Goal: Information Seeking & Learning: Learn about a topic

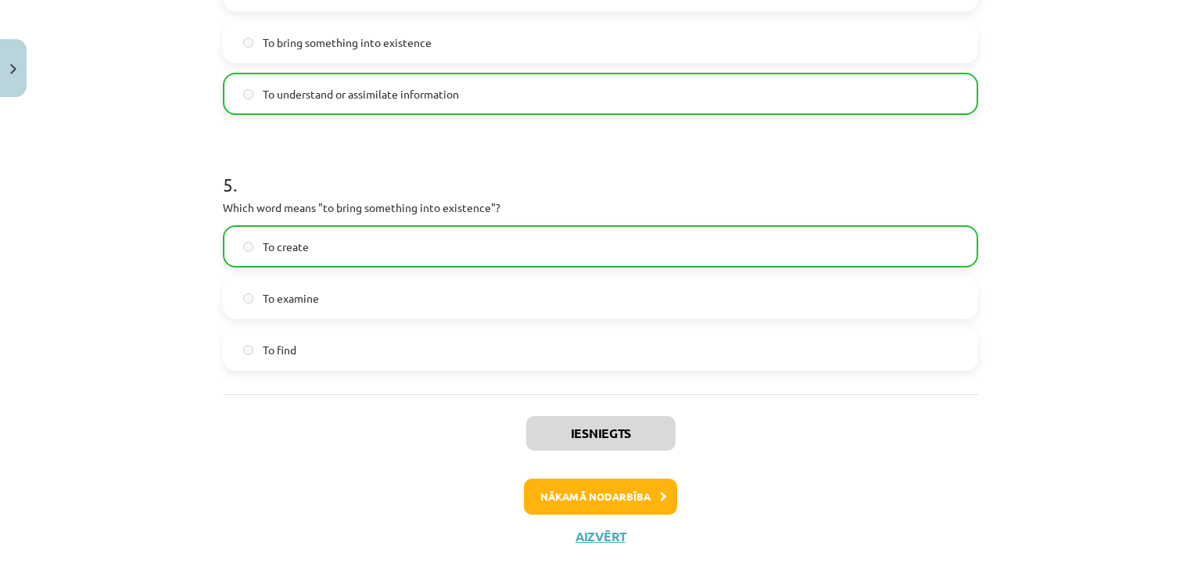
scroll to position [1270, 0]
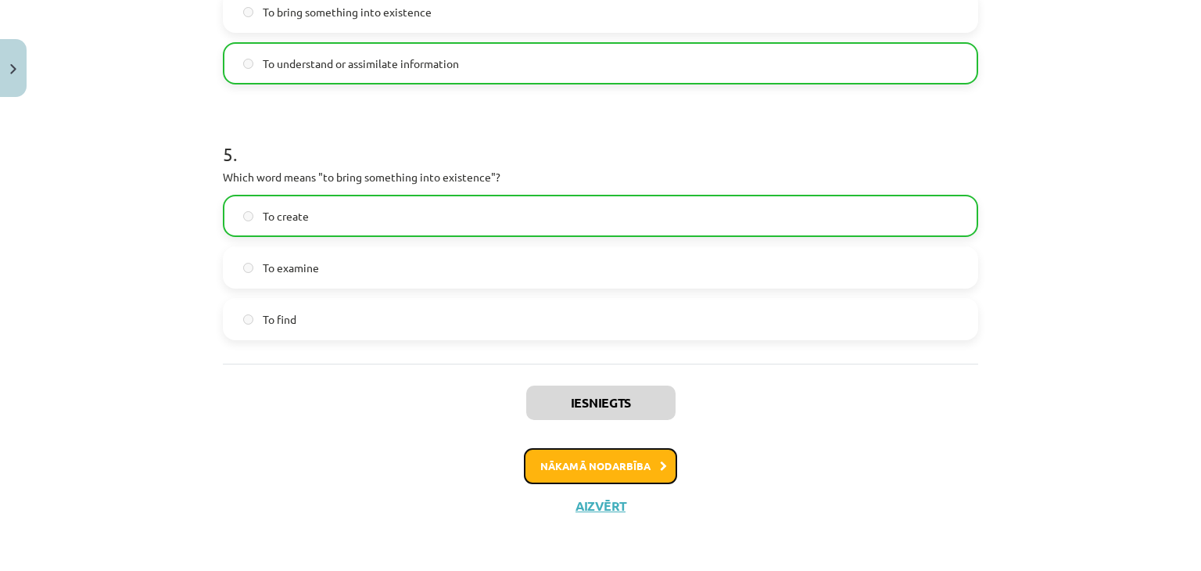
click at [608, 468] on button "Nākamā nodarbība" at bounding box center [600, 466] width 153 height 36
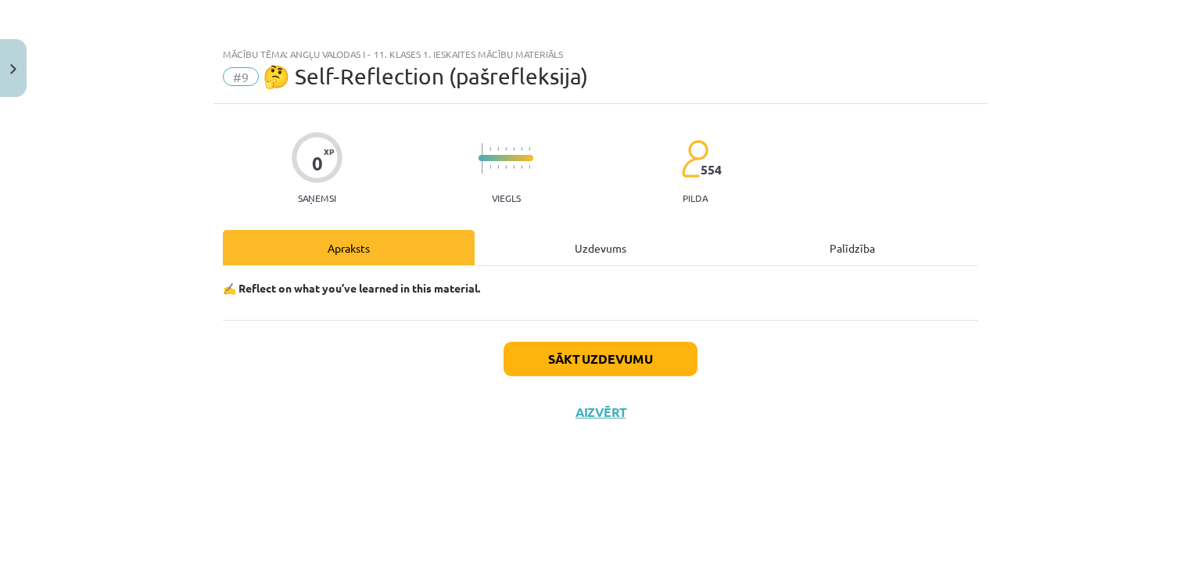
scroll to position [0, 0]
click at [647, 351] on button "Sākt uzdevumu" at bounding box center [601, 359] width 194 height 34
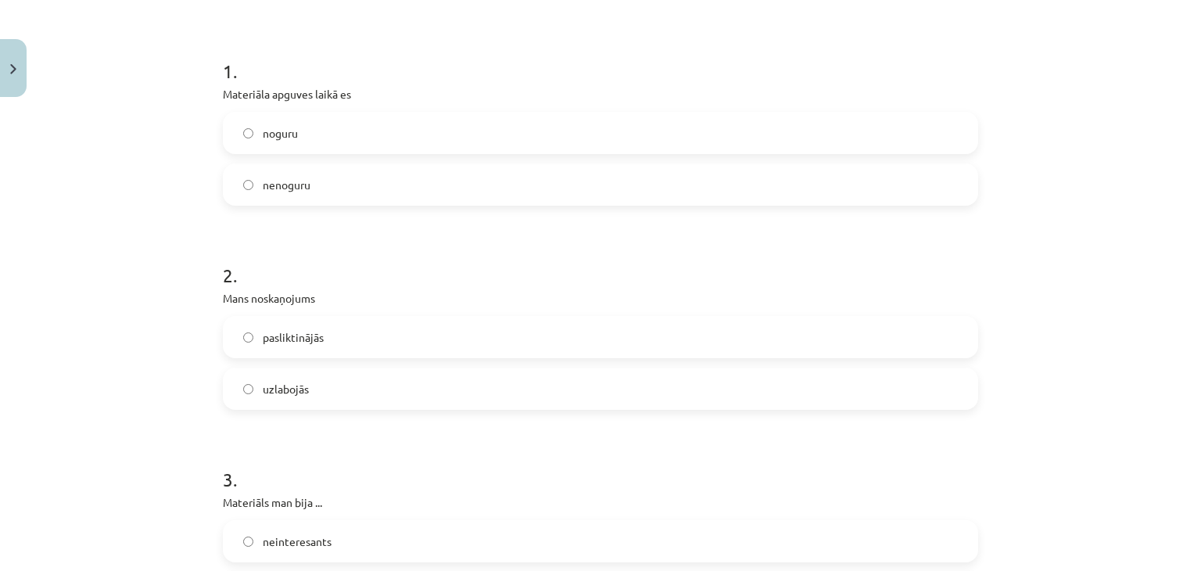
scroll to position [278, 0]
click at [551, 179] on label "nenoguru" at bounding box center [600, 185] width 752 height 39
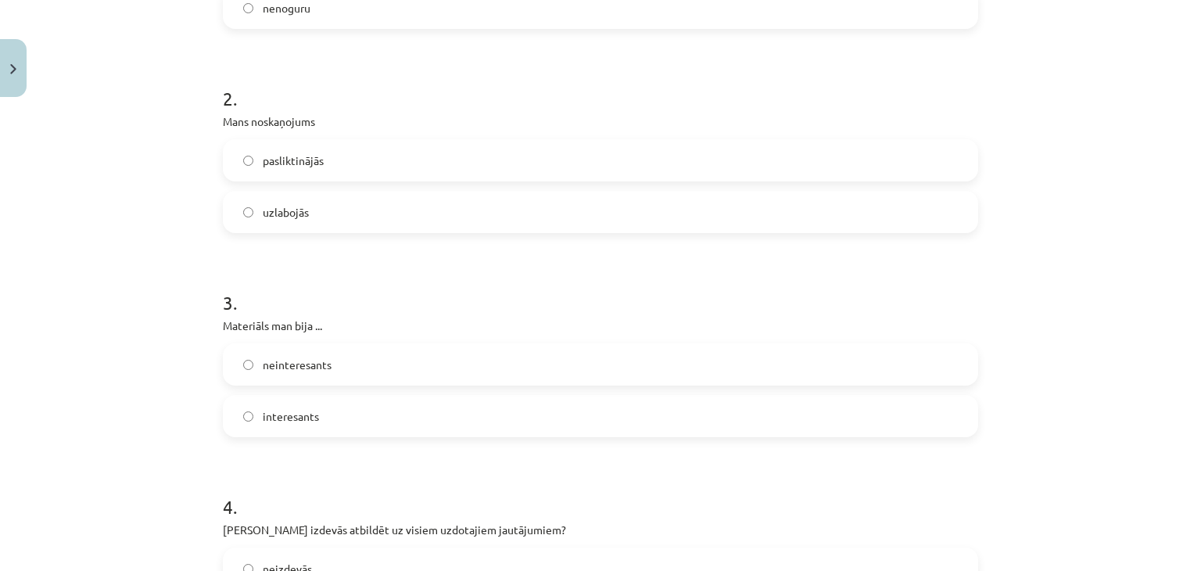
scroll to position [456, 0]
click at [488, 207] on label "uzlabojās" at bounding box center [600, 211] width 752 height 39
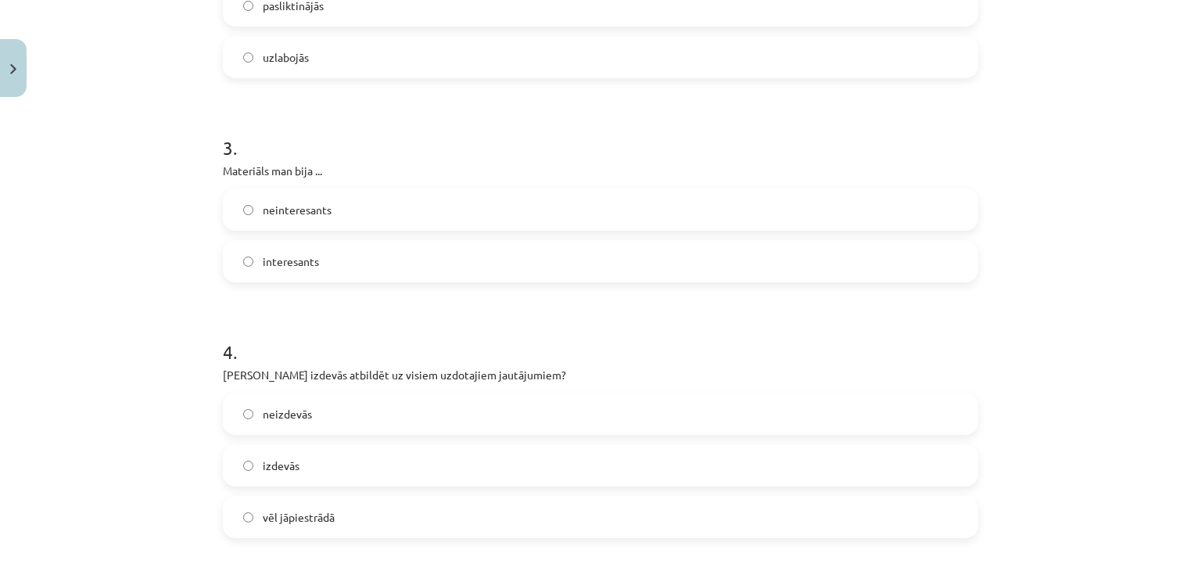
scroll to position [626, 0]
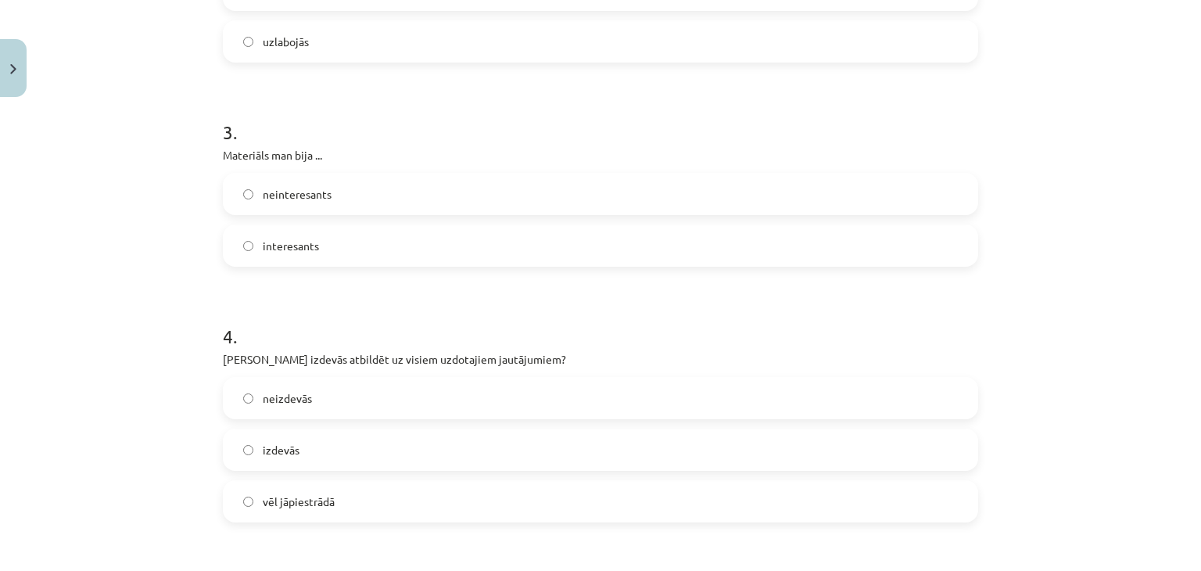
click at [438, 255] on label "interesants" at bounding box center [600, 245] width 752 height 39
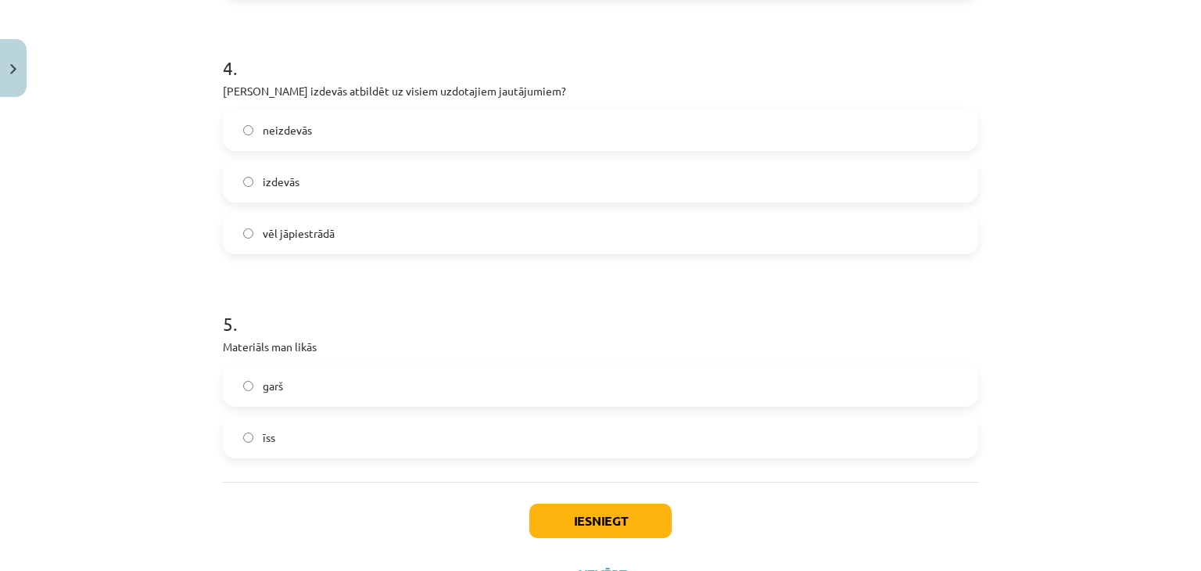
scroll to position [895, 0]
click at [424, 187] on label "izdevās" at bounding box center [600, 180] width 752 height 39
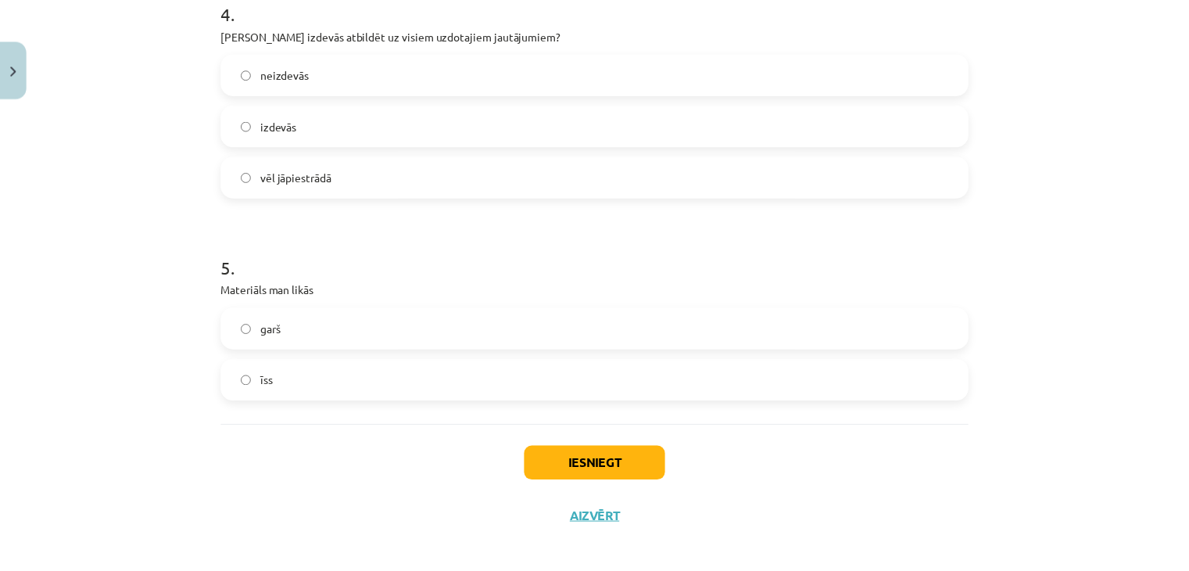
scroll to position [963, 0]
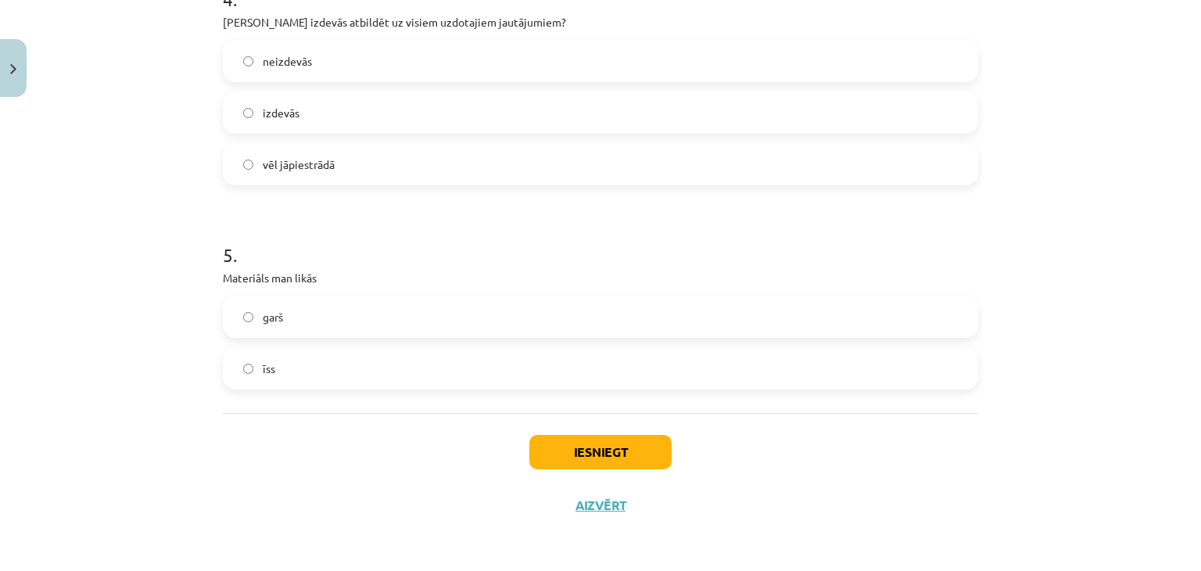
click at [347, 368] on label "īss" at bounding box center [600, 368] width 752 height 39
click at [539, 450] on button "Iesniegt" at bounding box center [600, 452] width 142 height 34
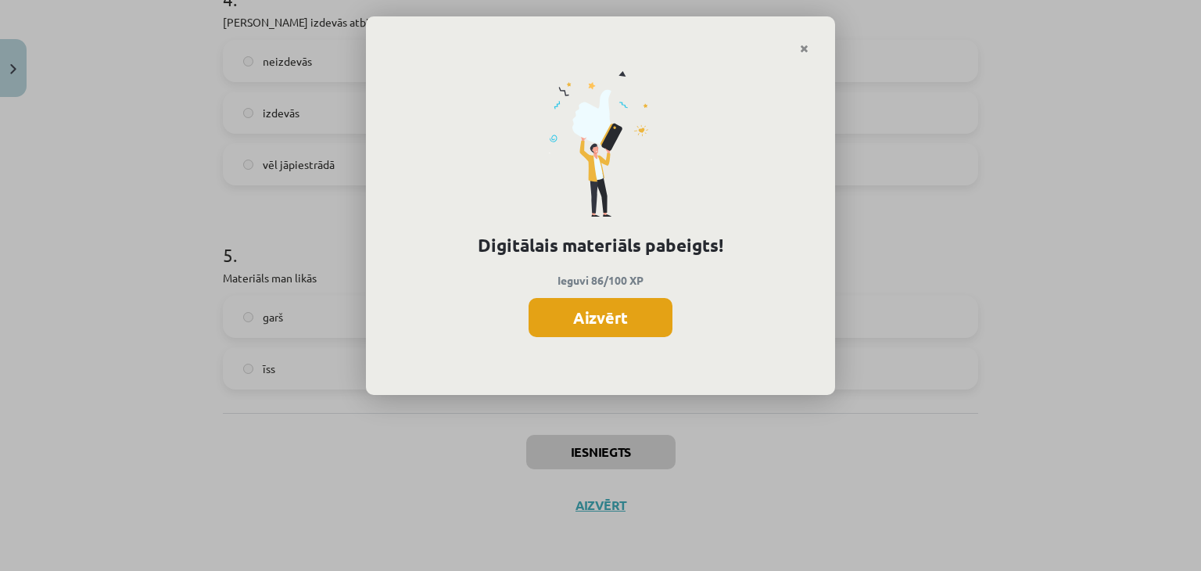
click at [622, 314] on button "Aizvērt" at bounding box center [601, 317] width 144 height 39
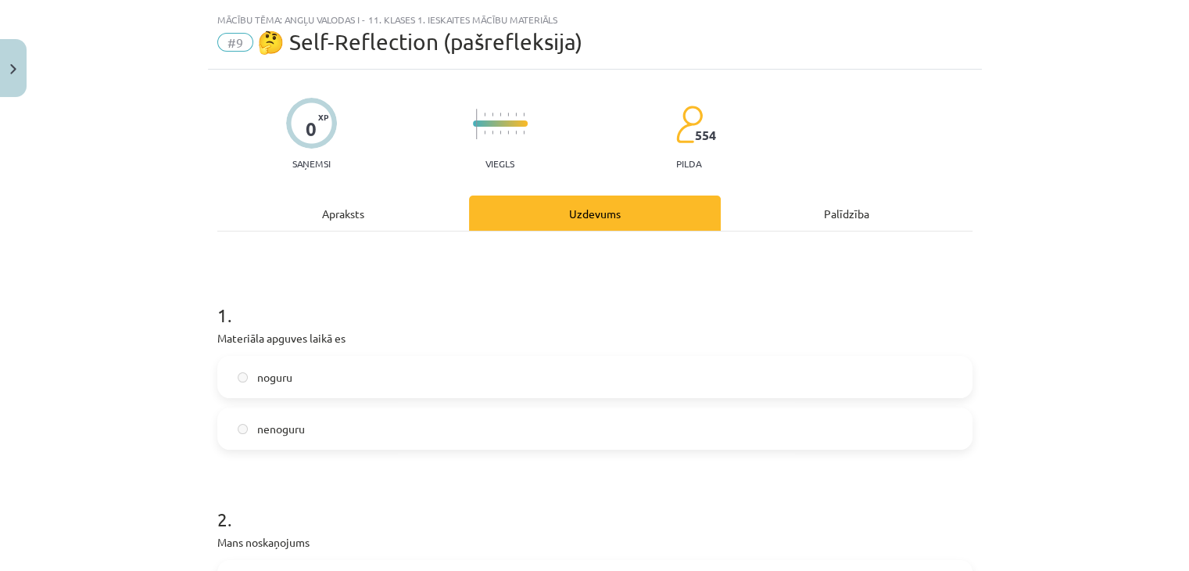
scroll to position [41, 0]
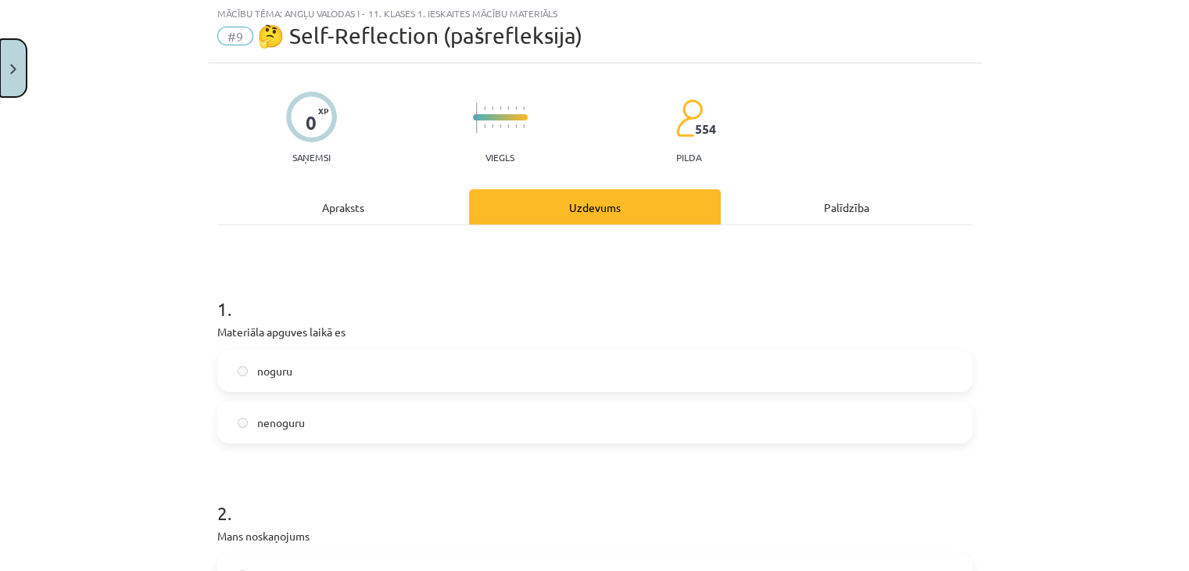
click at [6, 82] on button "Close" at bounding box center [13, 68] width 27 height 58
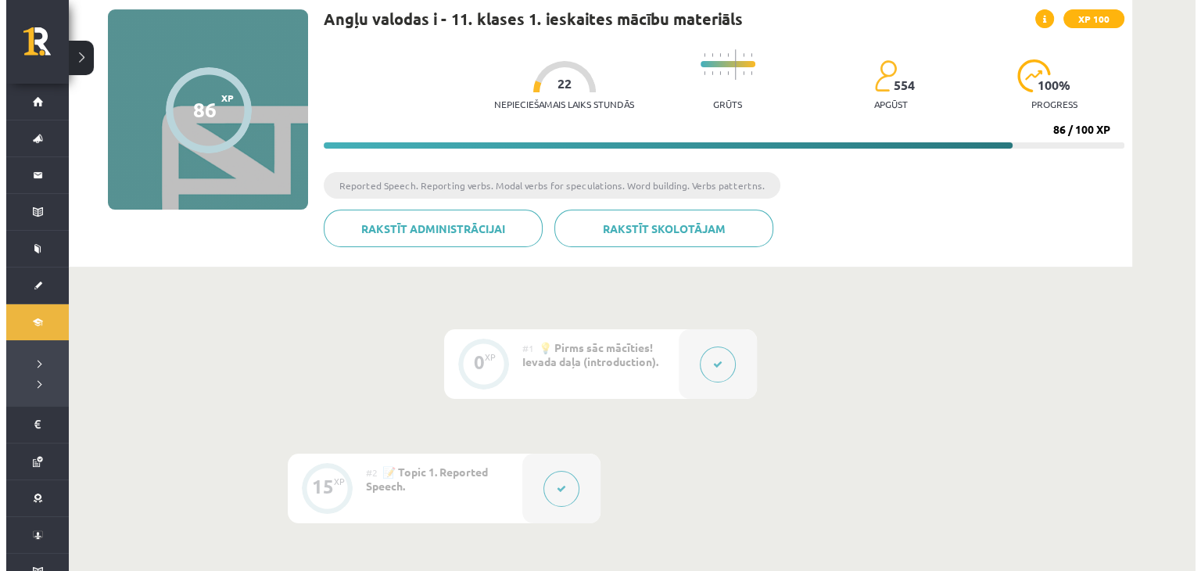
scroll to position [195, 0]
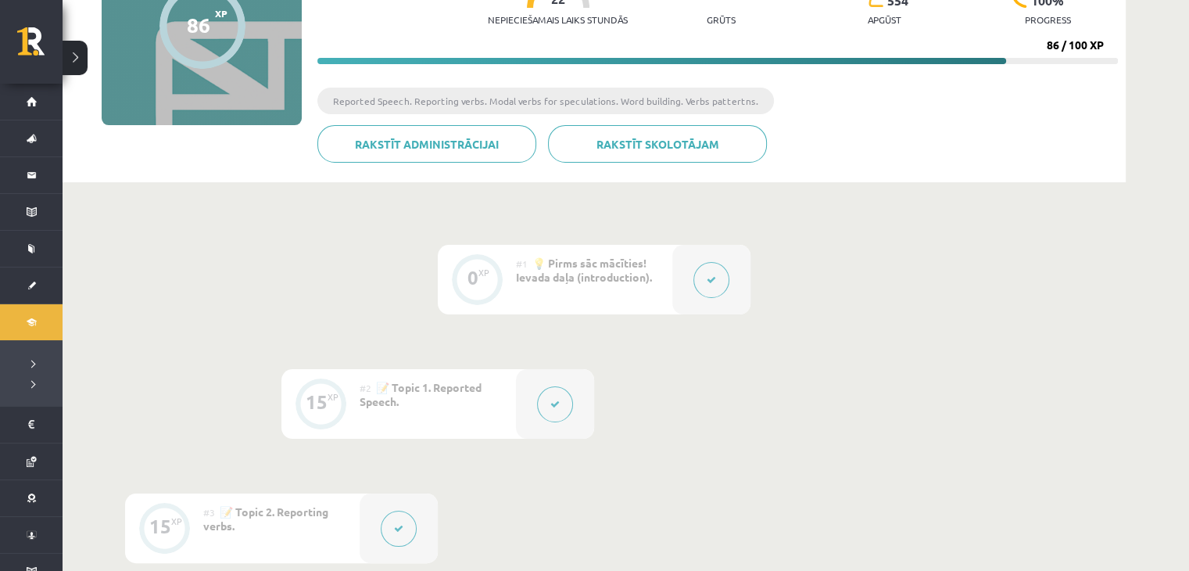
click at [711, 275] on icon at bounding box center [711, 279] width 9 height 9
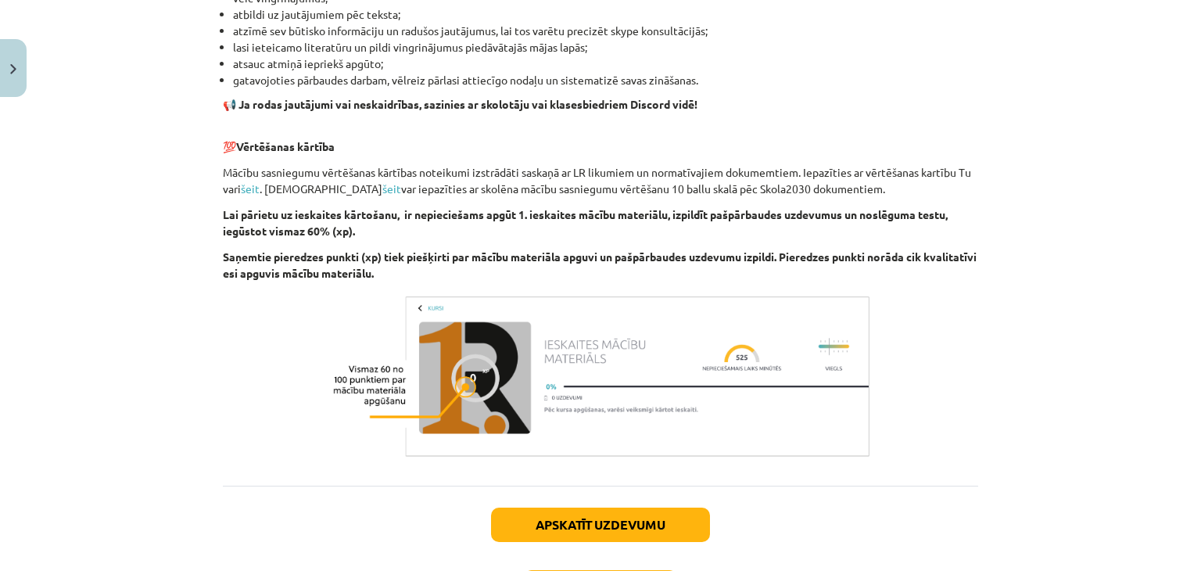
scroll to position [1122, 0]
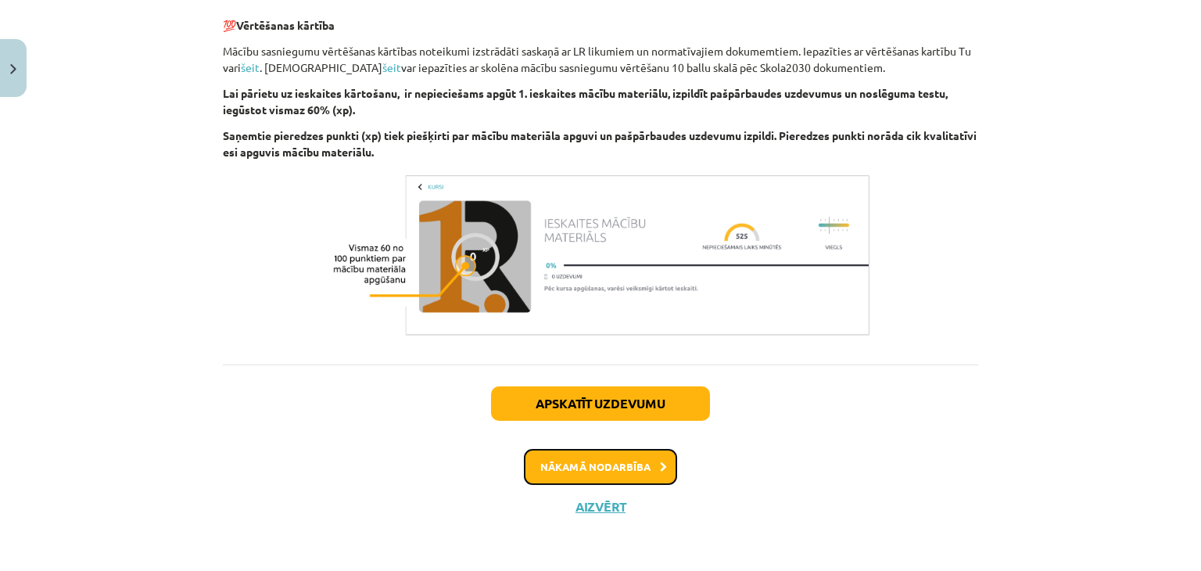
click at [588, 473] on button "Nākamā nodarbība" at bounding box center [600, 467] width 153 height 36
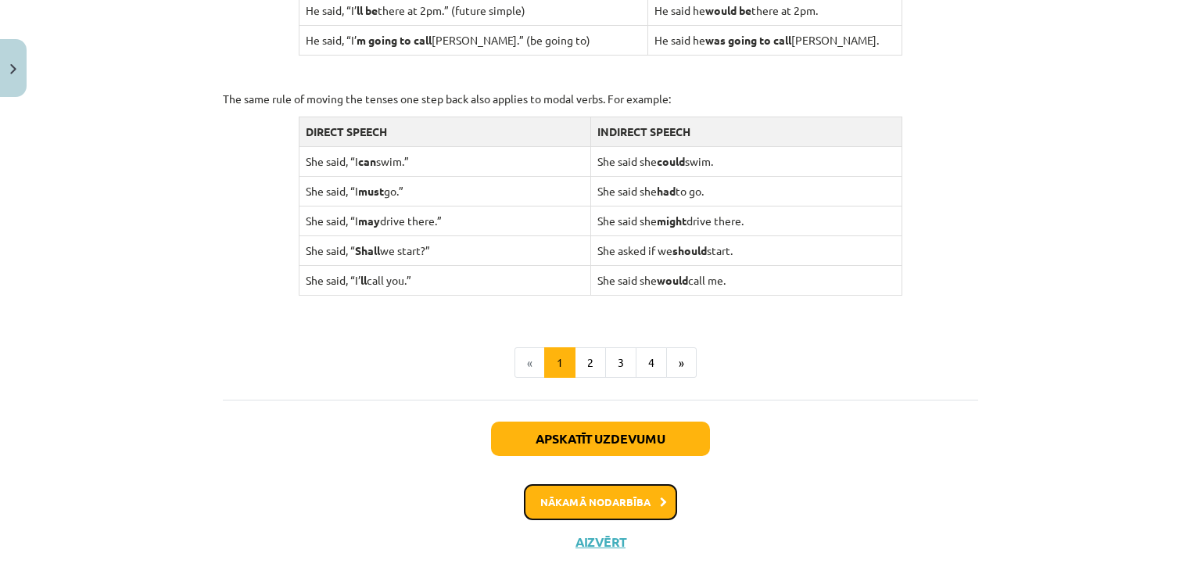
scroll to position [1589, 0]
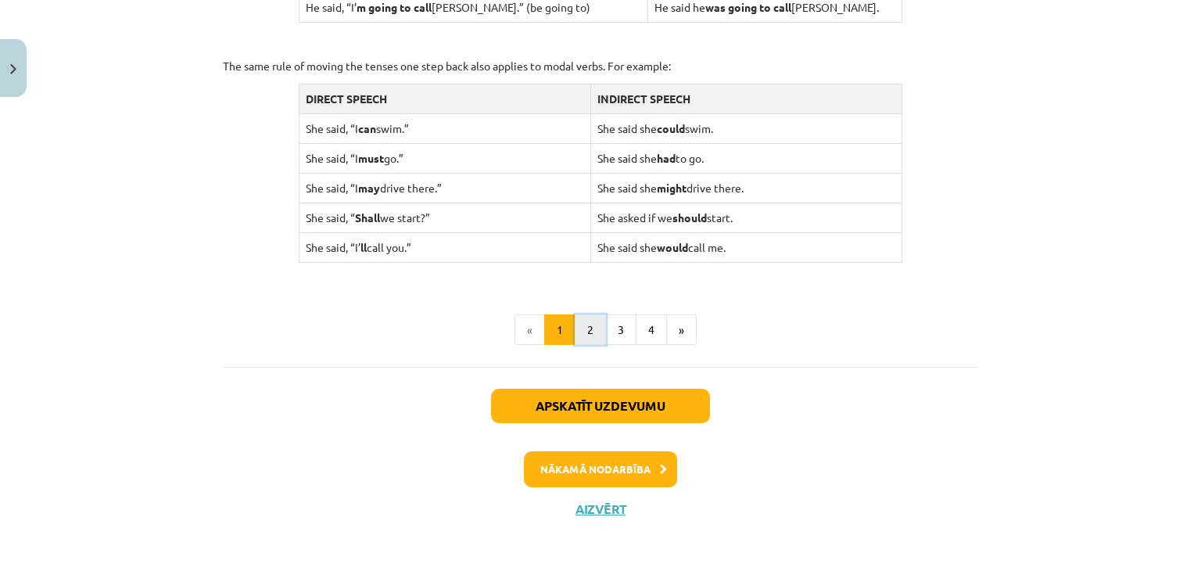
click at [594, 322] on button "2" at bounding box center [590, 329] width 31 height 31
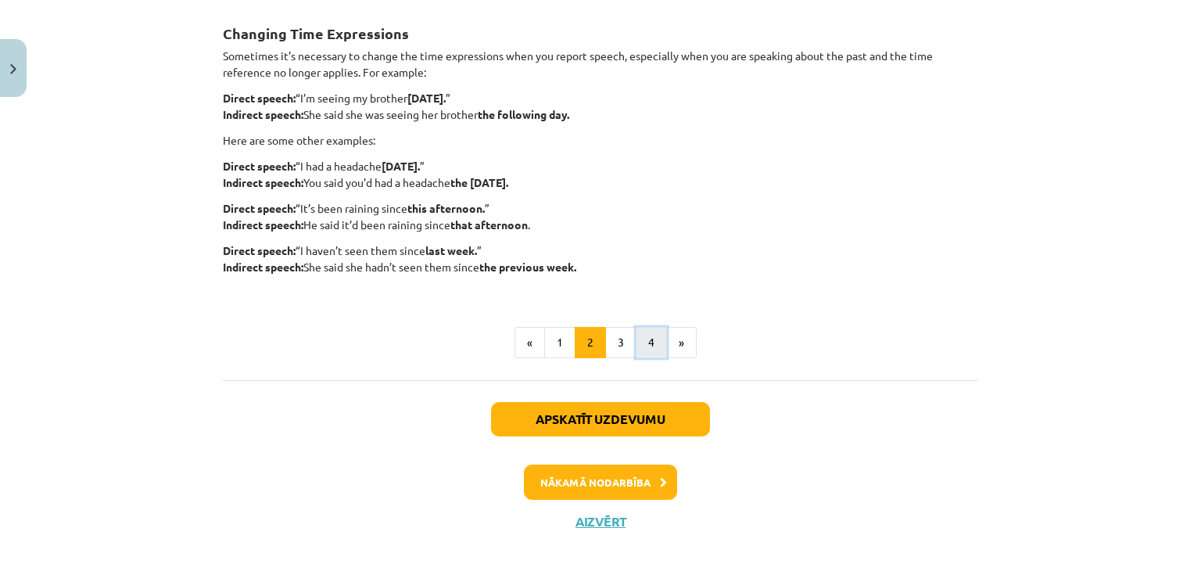
click at [636, 342] on button "4" at bounding box center [651, 342] width 31 height 31
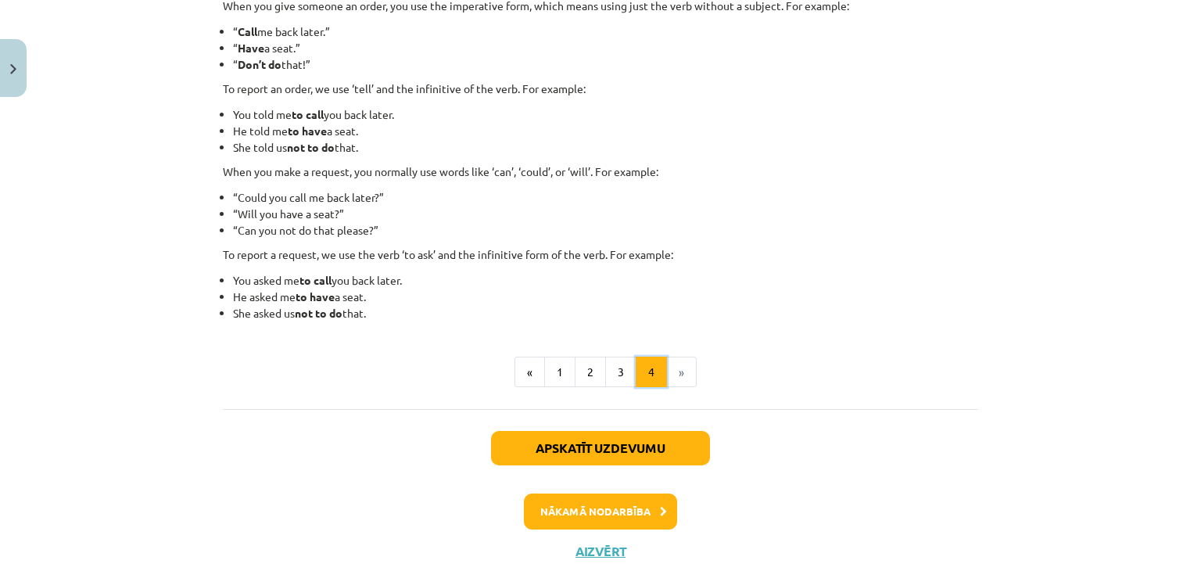
scroll to position [279, 0]
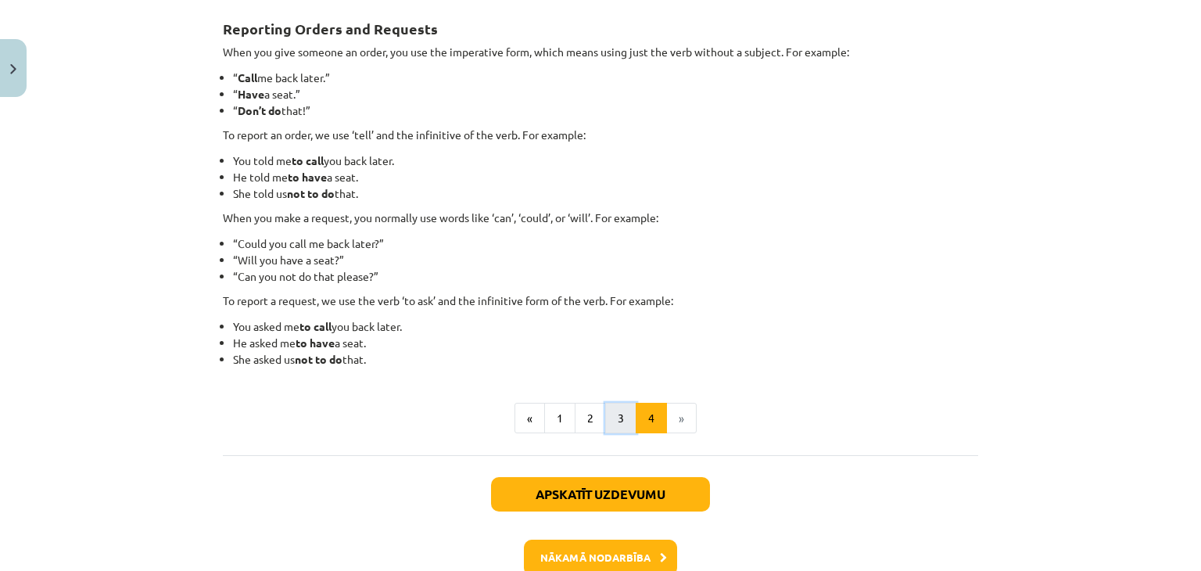
click at [606, 411] on button "3" at bounding box center [620, 418] width 31 height 31
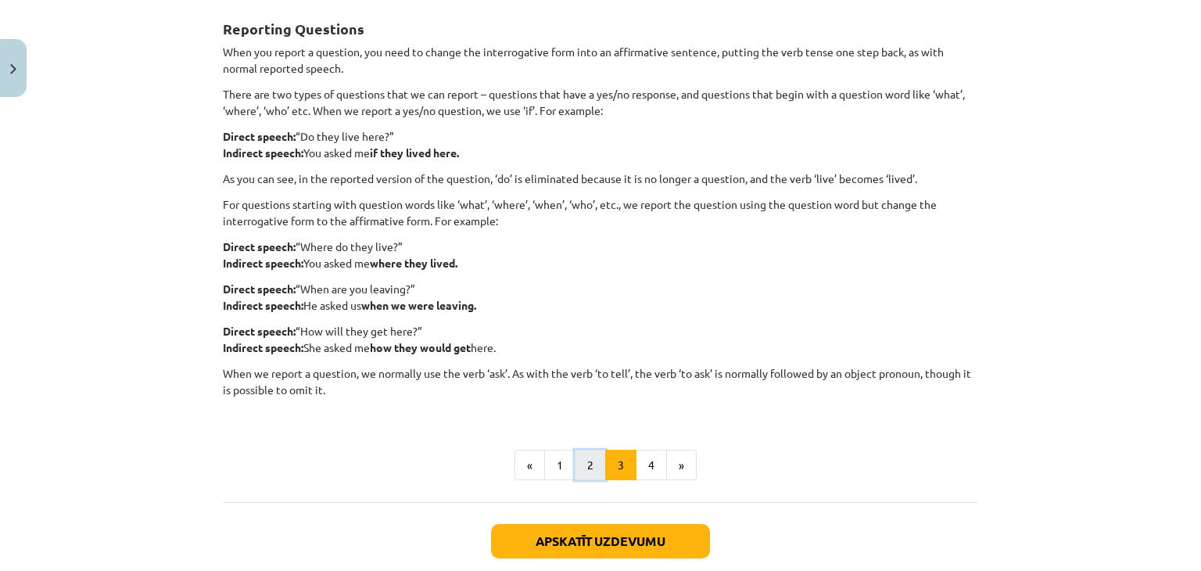
click at [589, 470] on button "2" at bounding box center [590, 465] width 31 height 31
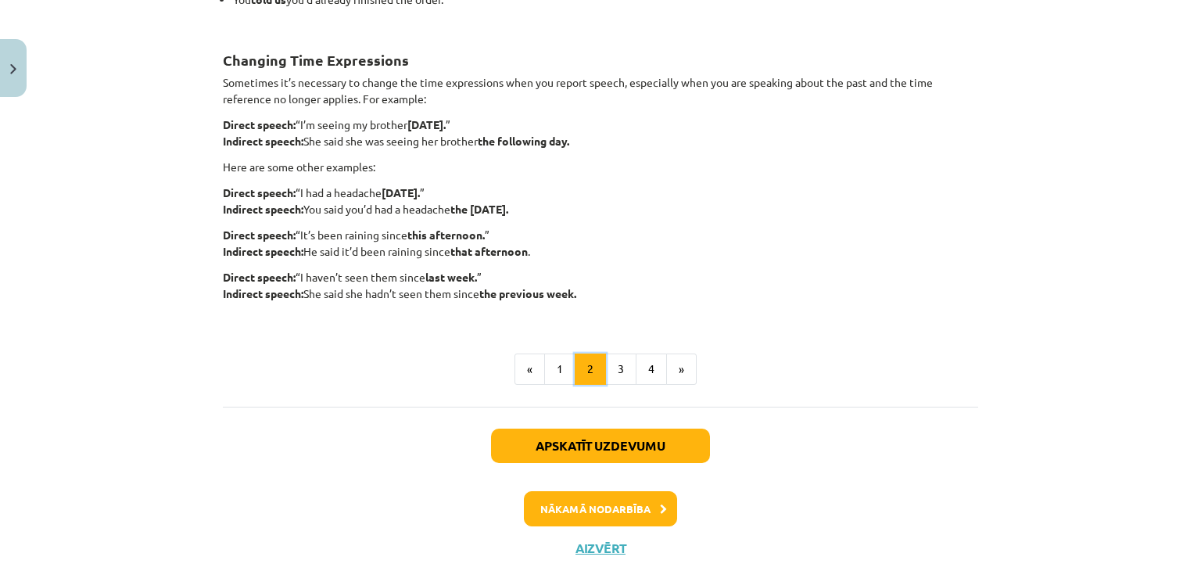
scroll to position [449, 0]
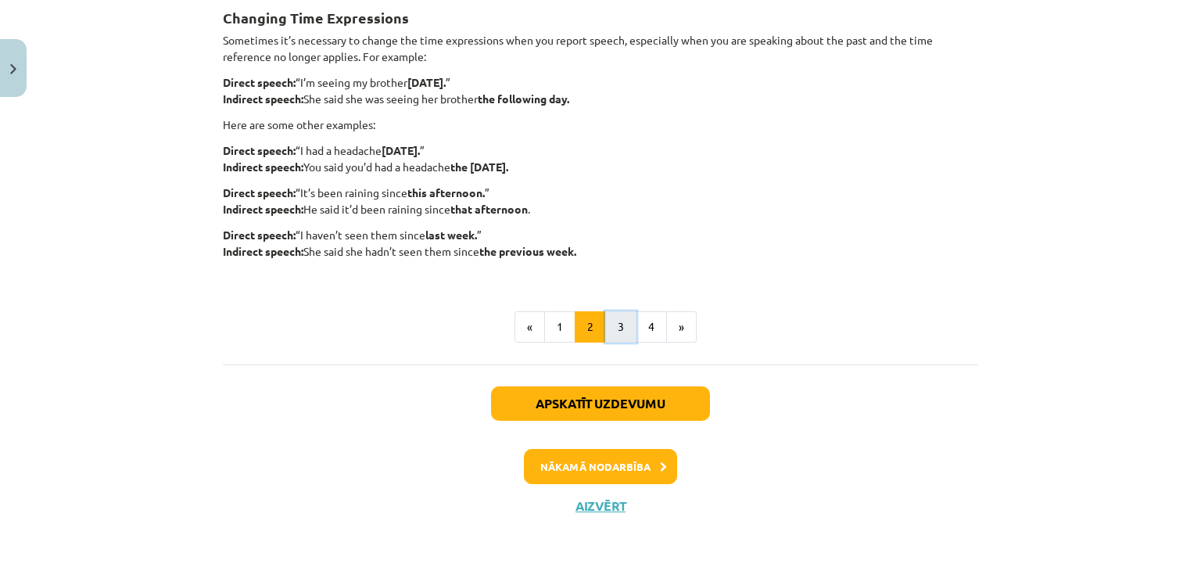
click at [614, 335] on button "3" at bounding box center [620, 326] width 31 height 31
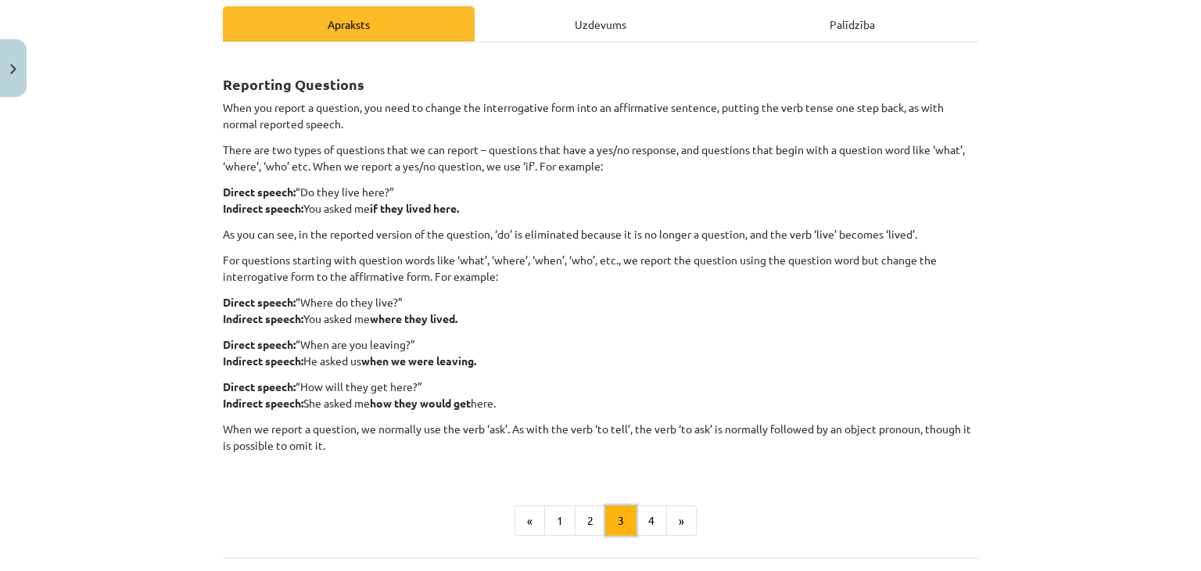
scroll to position [231, 0]
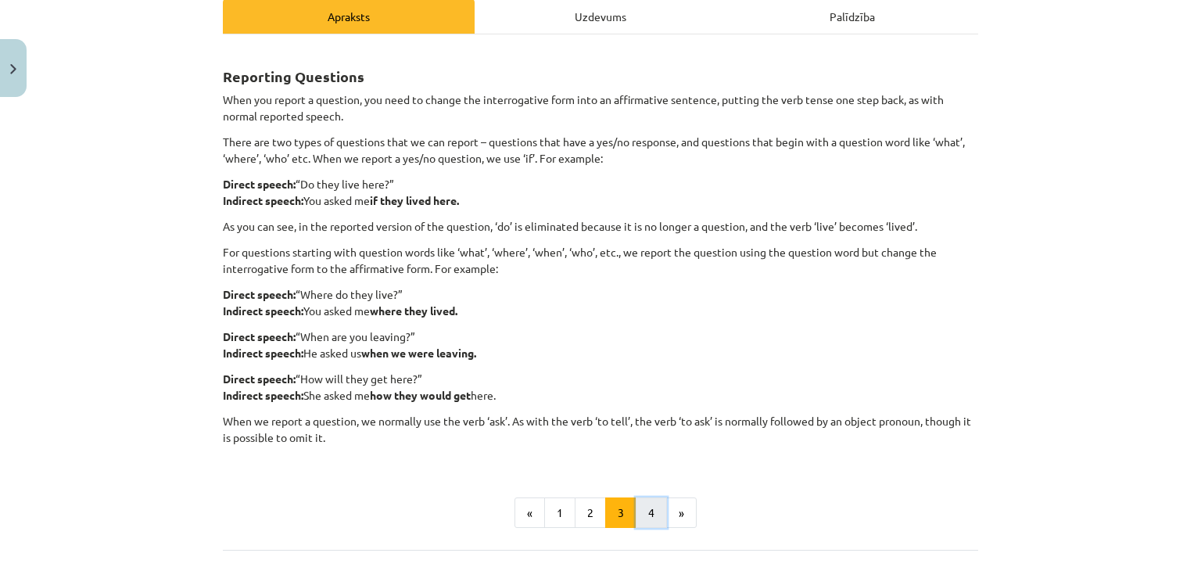
click at [641, 512] on button "4" at bounding box center [651, 512] width 31 height 31
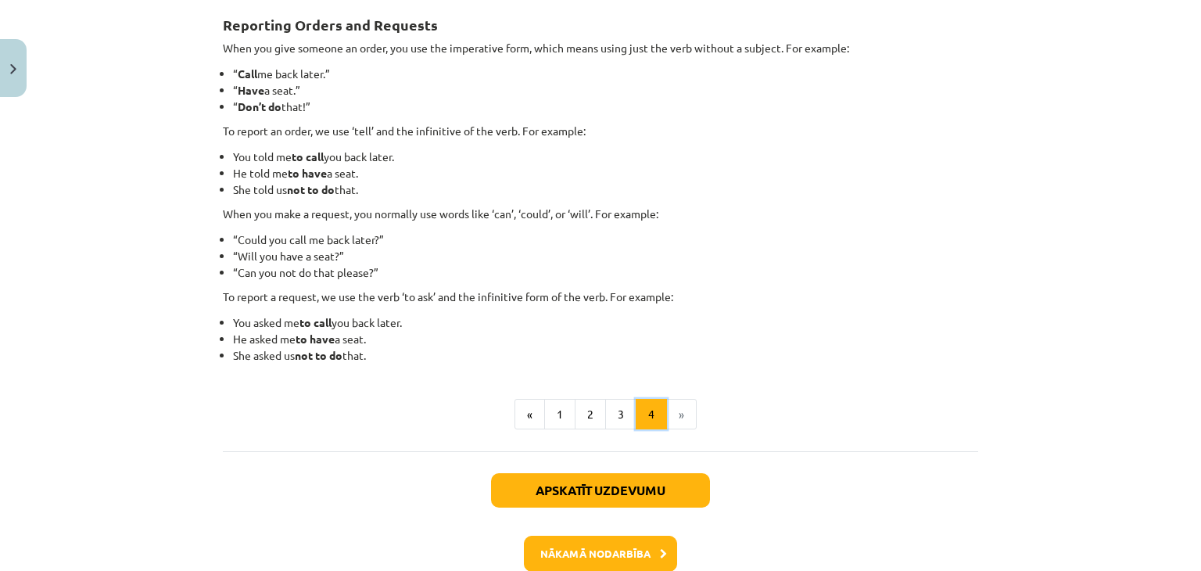
scroll to position [316, 0]
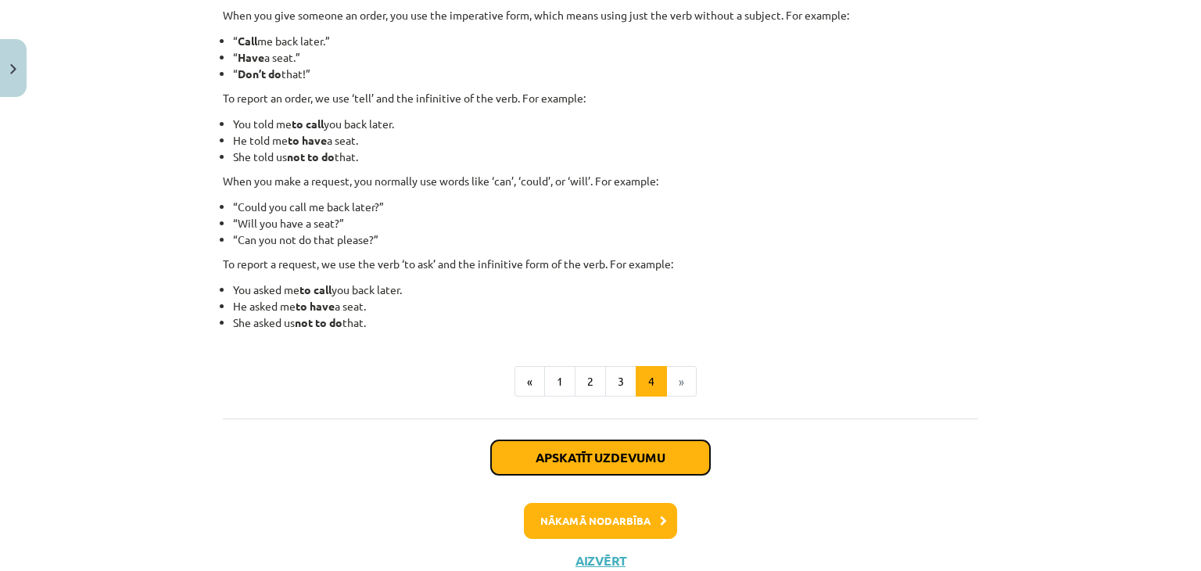
click at [667, 450] on button "Apskatīt uzdevumu" at bounding box center [600, 457] width 219 height 34
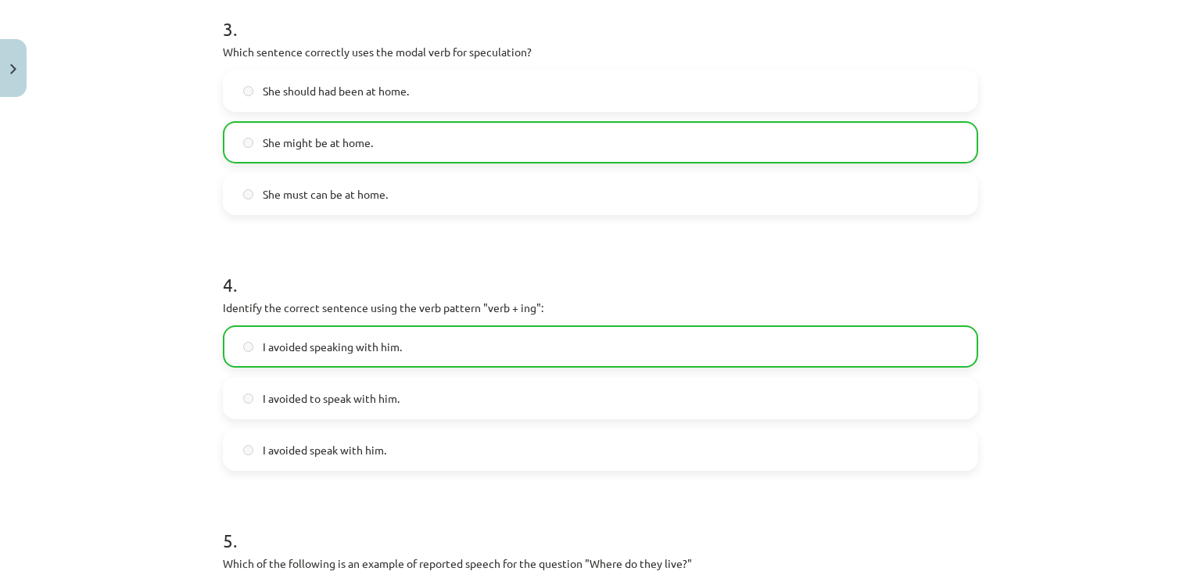
scroll to position [1218, 0]
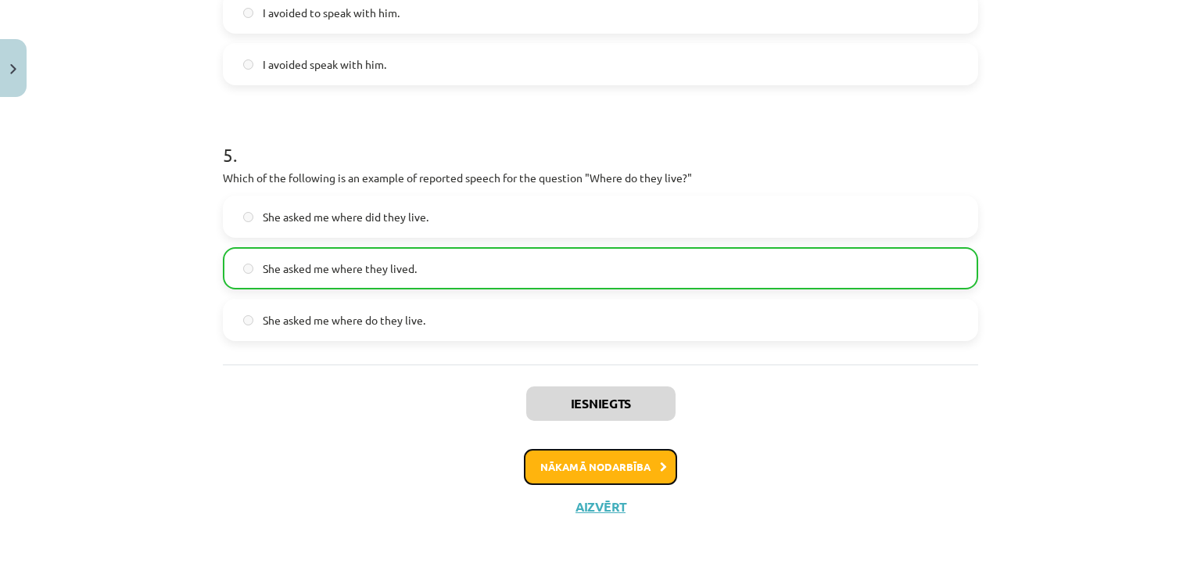
click at [629, 467] on button "Nākamā nodarbība" at bounding box center [600, 467] width 153 height 36
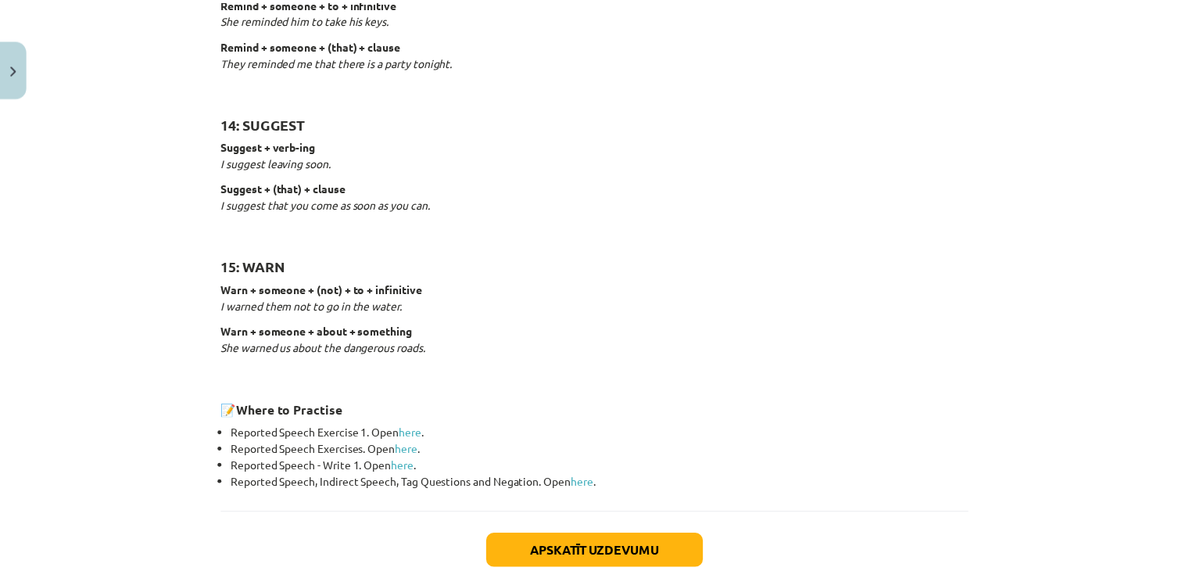
scroll to position [2496, 0]
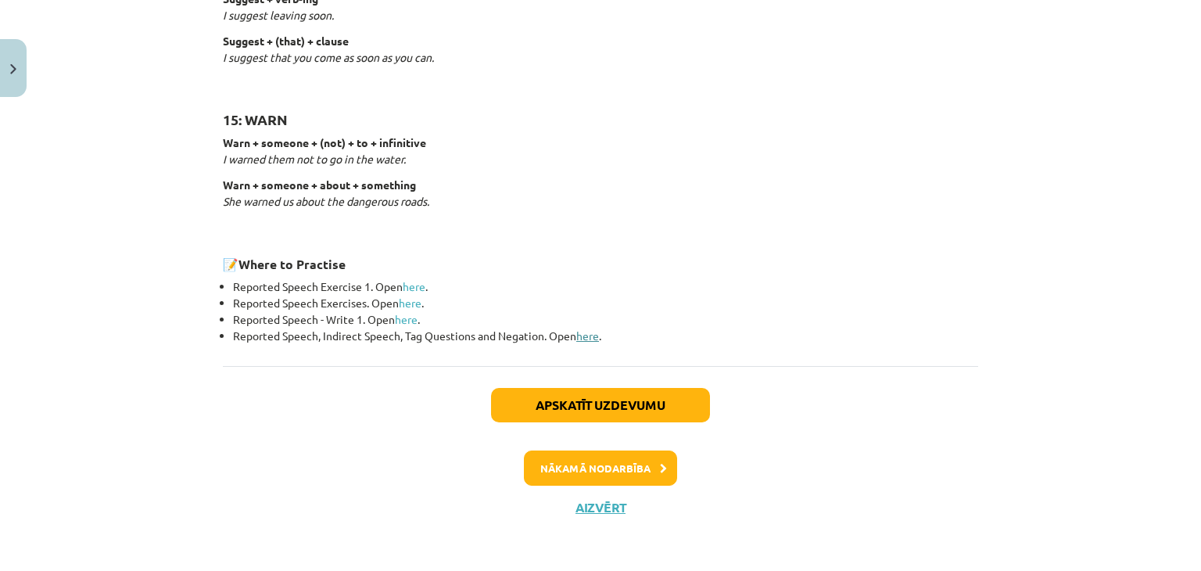
click at [582, 333] on link "here" at bounding box center [587, 335] width 23 height 14
click at [13, 88] on button "Close" at bounding box center [13, 68] width 27 height 58
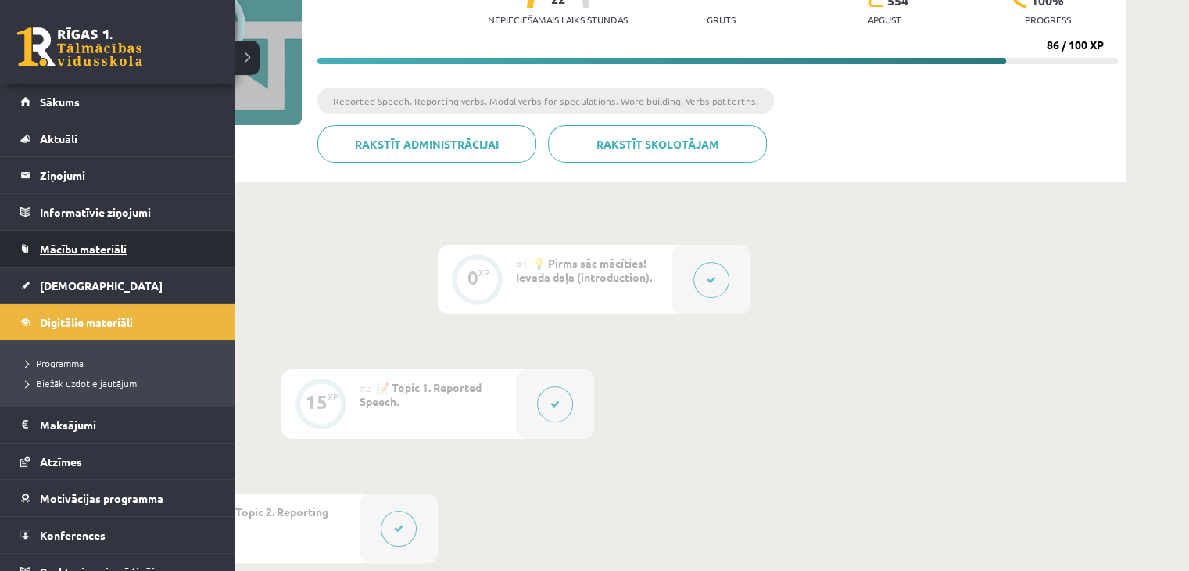
click at [78, 242] on span "Mācību materiāli" at bounding box center [83, 249] width 87 height 14
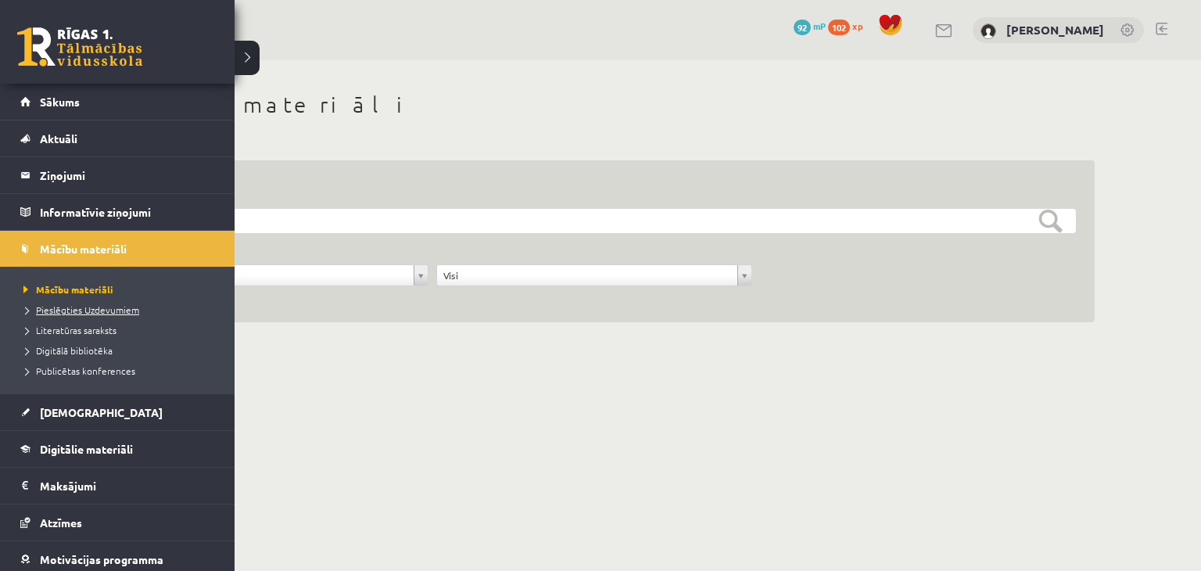
click at [64, 306] on span "Pieslēgties Uzdevumiem" at bounding box center [80, 309] width 120 height 13
click at [95, 304] on span "Pieslēgties Uzdevumiem" at bounding box center [84, 309] width 128 height 13
click at [86, 307] on span "Pieslēgties Uzdevumiem" at bounding box center [84, 309] width 128 height 13
click at [80, 305] on span "Pieslēgties Uzdevumiem" at bounding box center [84, 309] width 128 height 13
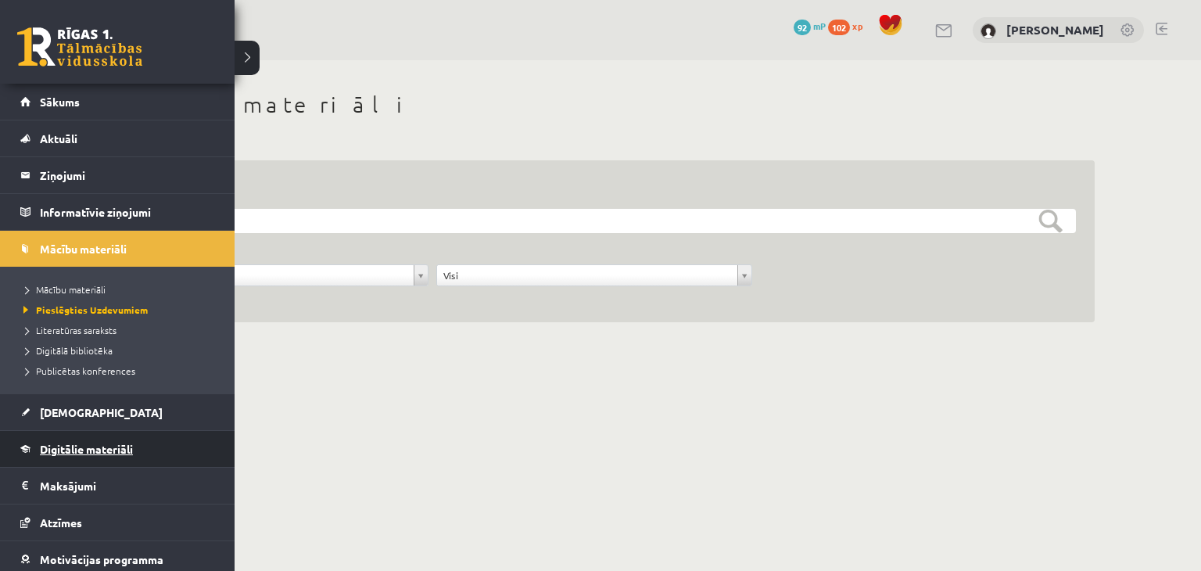
click at [88, 446] on span "Digitālie materiāli" at bounding box center [86, 449] width 93 height 14
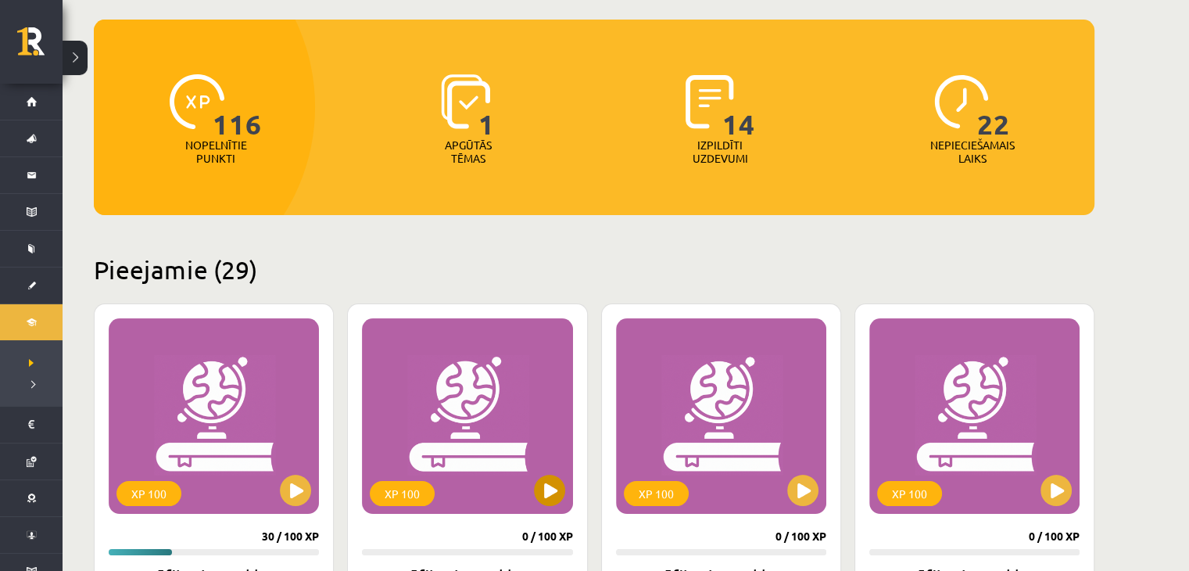
scroll to position [143, 0]
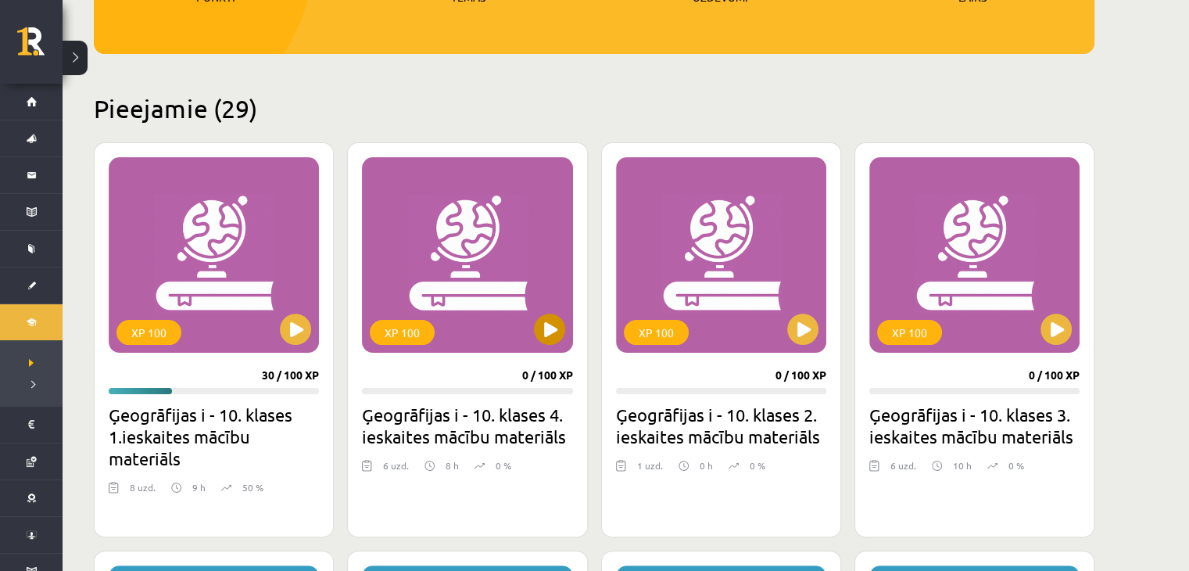
click at [416, 466] on div "6 uzd. 8 h 0 %" at bounding box center [467, 469] width 210 height 23
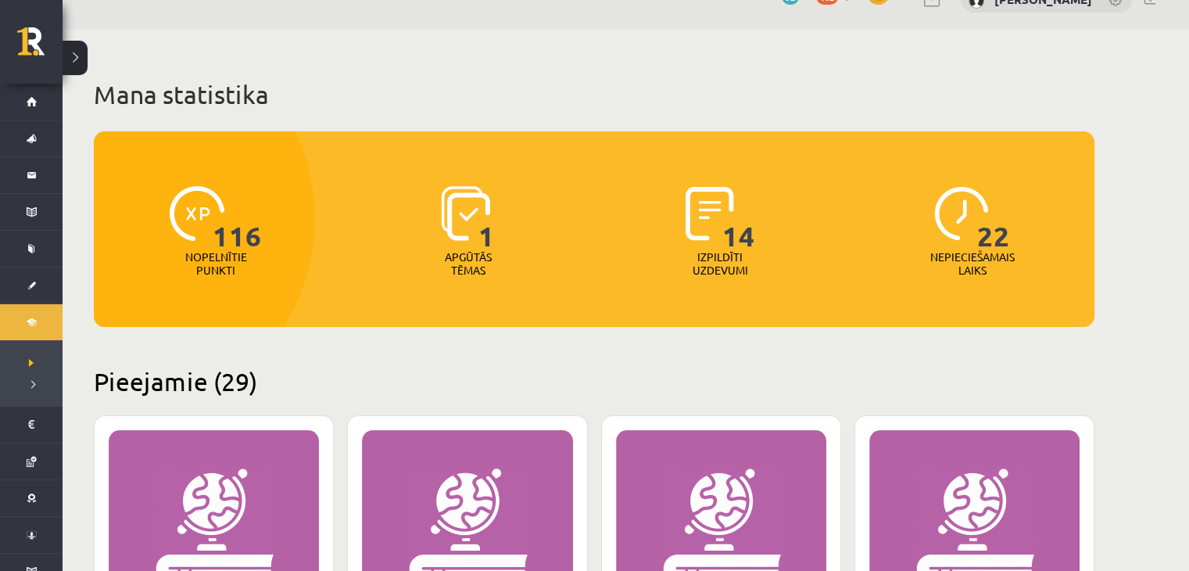
scroll to position [0, 0]
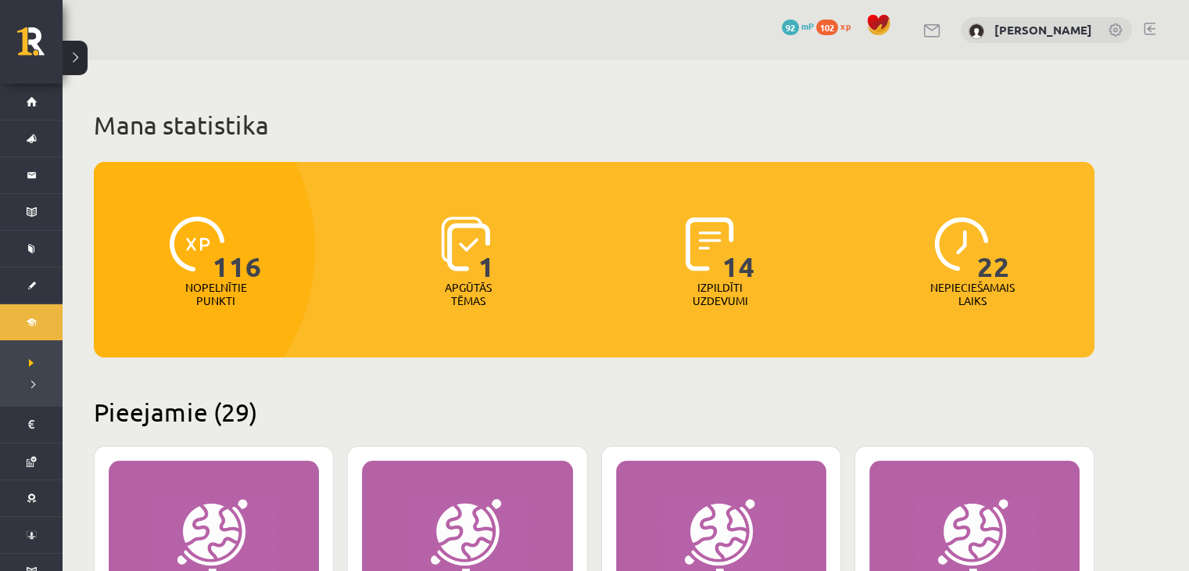
click at [454, 256] on img at bounding box center [465, 244] width 49 height 55
click at [465, 250] on img at bounding box center [465, 244] width 49 height 55
click at [490, 279] on span "1" at bounding box center [487, 249] width 16 height 64
click at [743, 270] on span "14" at bounding box center [739, 249] width 33 height 64
click at [485, 264] on span "1" at bounding box center [487, 249] width 16 height 64
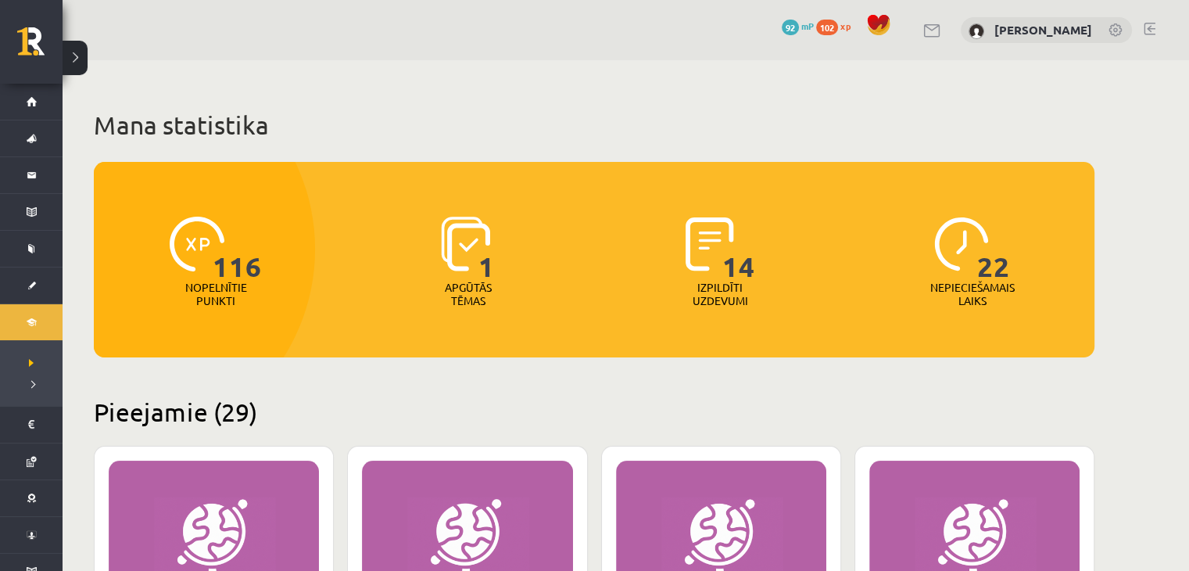
click at [450, 213] on div "1" at bounding box center [468, 245] width 54 height 72
click at [176, 225] on img at bounding box center [197, 244] width 55 height 55
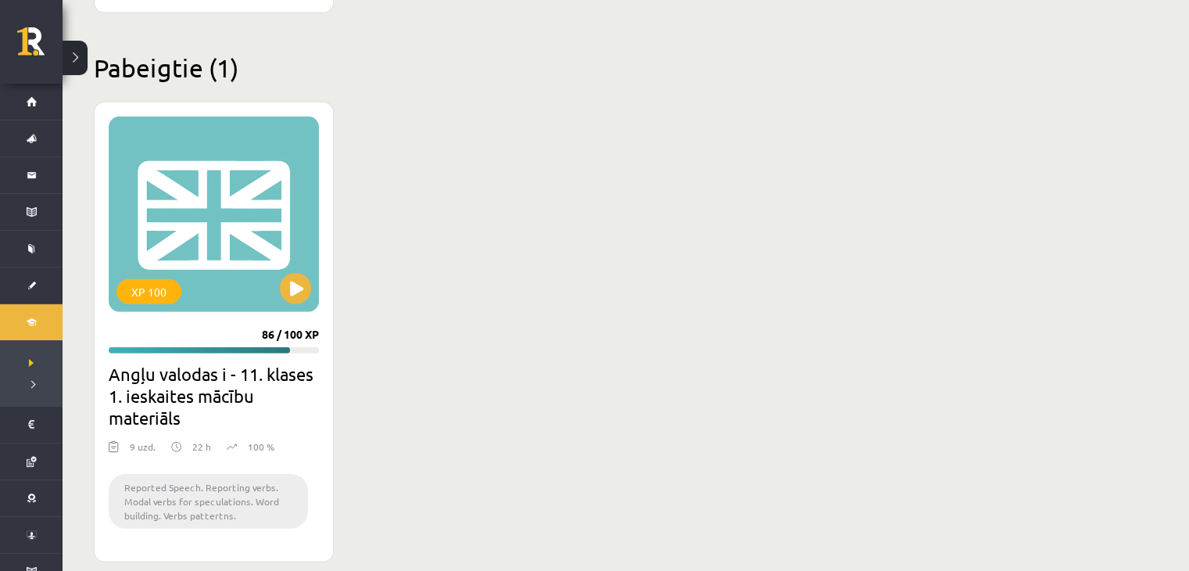
scroll to position [4254, 0]
click at [302, 281] on button at bounding box center [295, 288] width 31 height 31
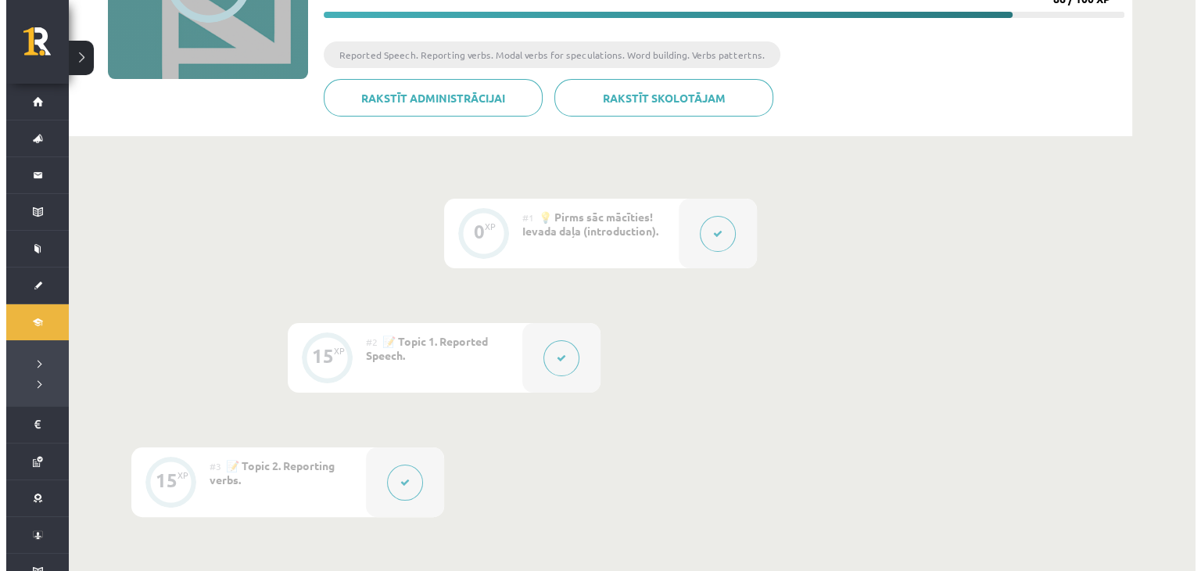
scroll to position [238, 0]
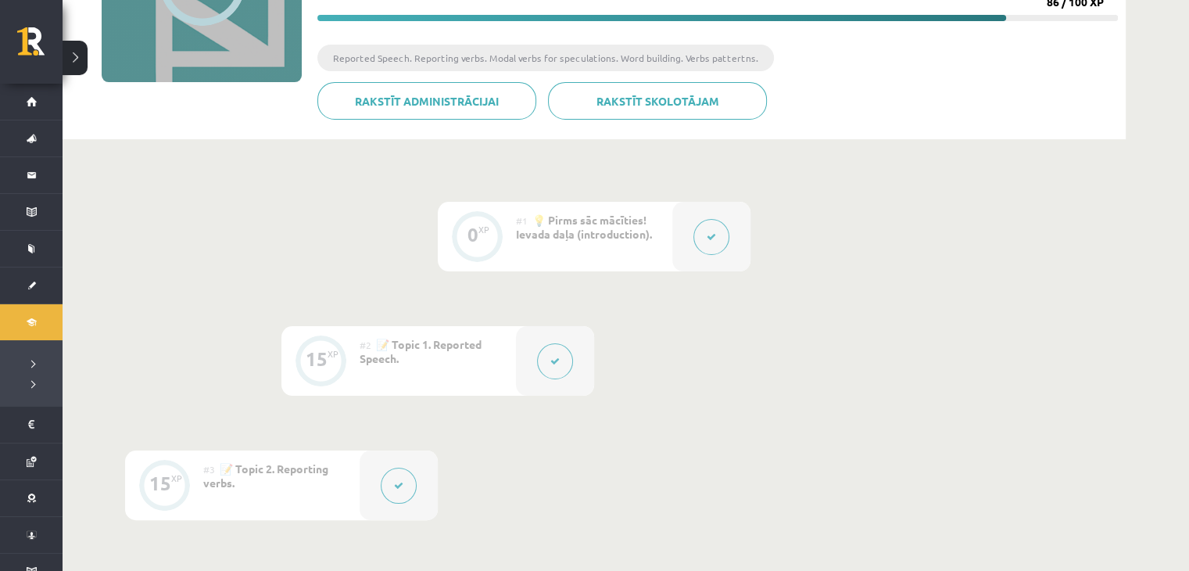
click at [575, 253] on div "#1 💡 Pirms sāc mācīties! Ievada daļa (introduction)." at bounding box center [594, 237] width 156 height 70
click at [562, 357] on button at bounding box center [555, 361] width 36 height 36
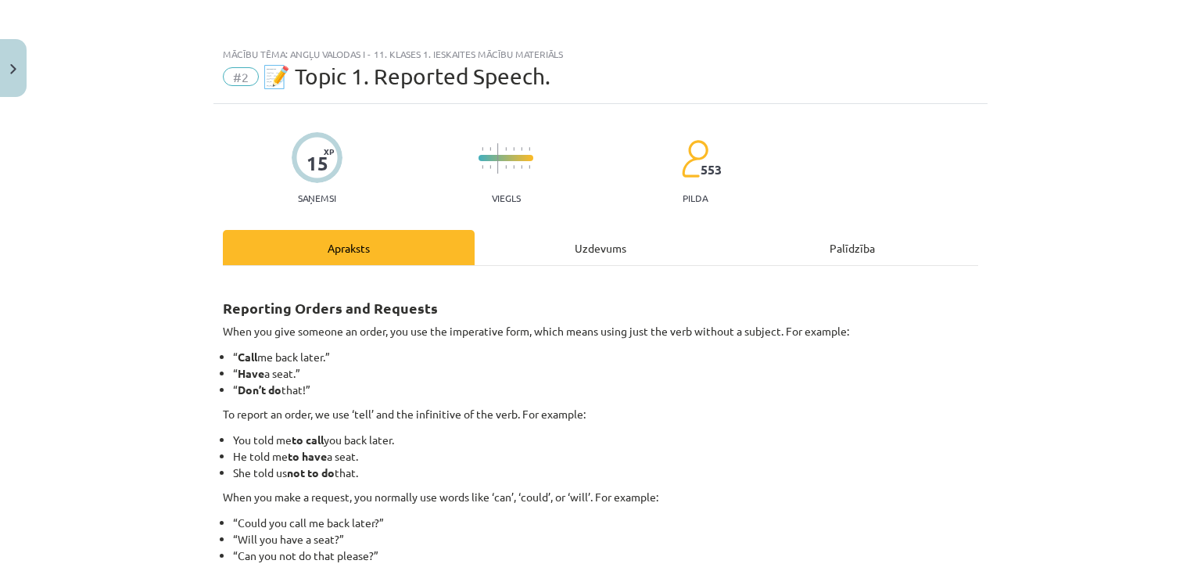
scroll to position [370, 0]
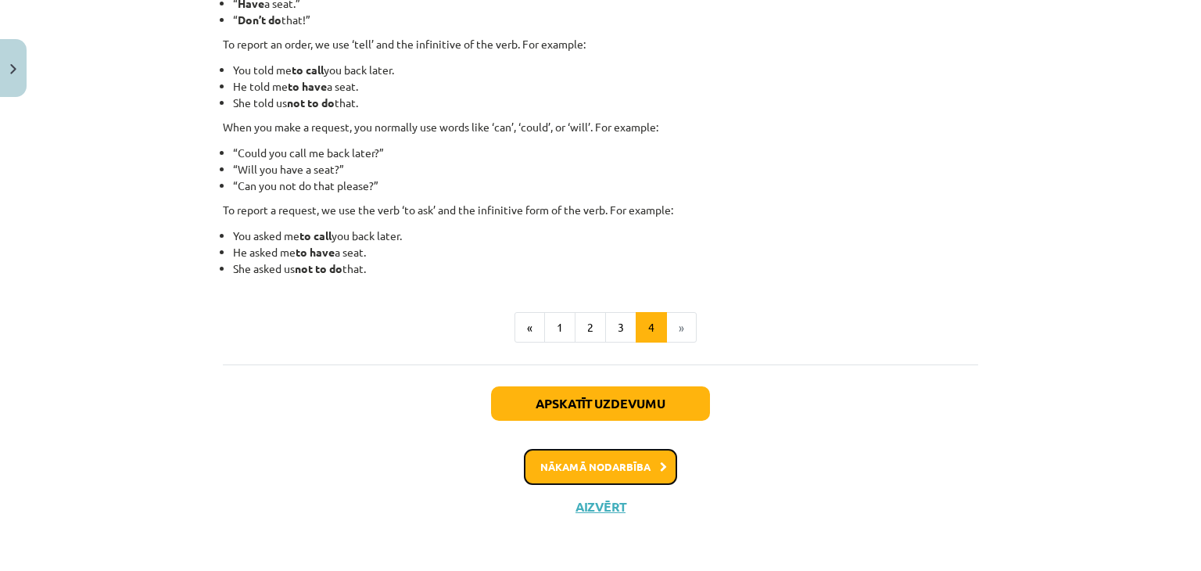
click at [629, 459] on button "Nākamā nodarbība" at bounding box center [600, 467] width 153 height 36
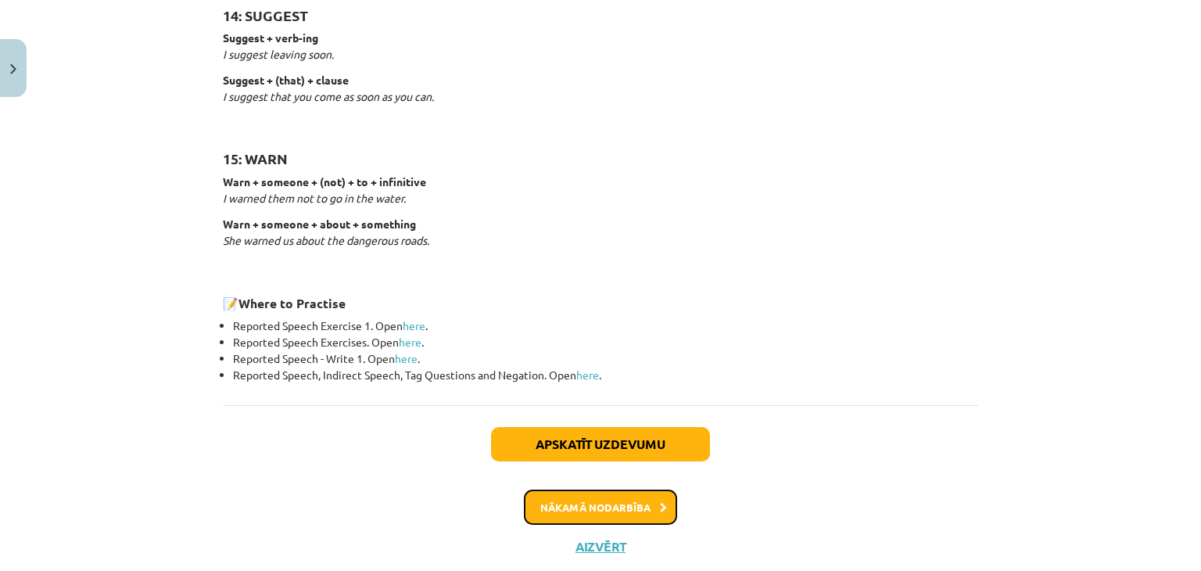
scroll to position [2496, 0]
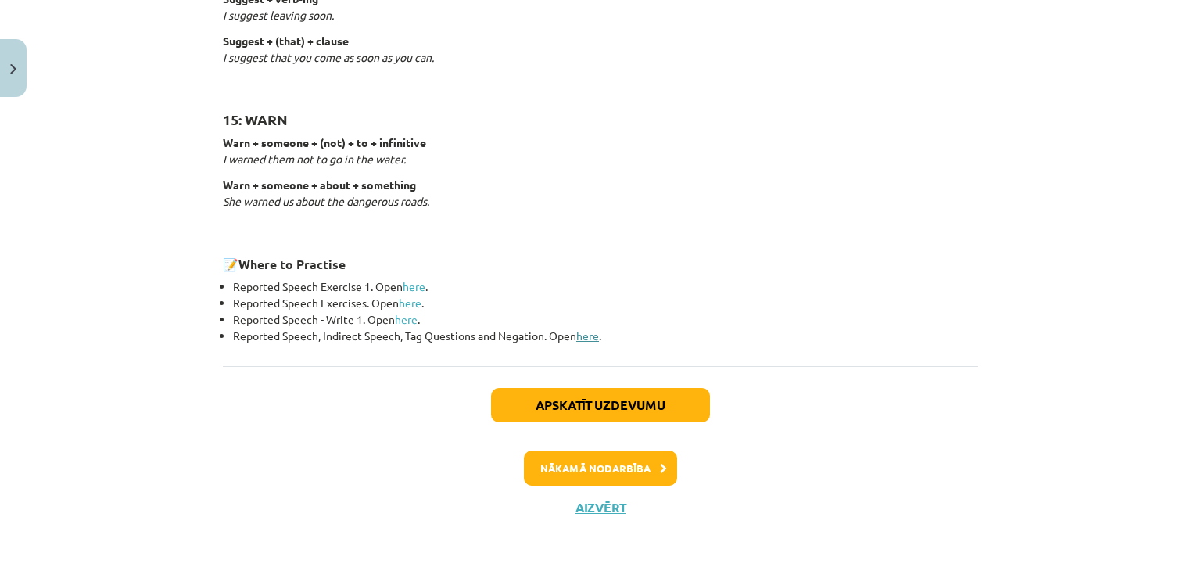
click at [586, 330] on link "here" at bounding box center [587, 335] width 23 height 14
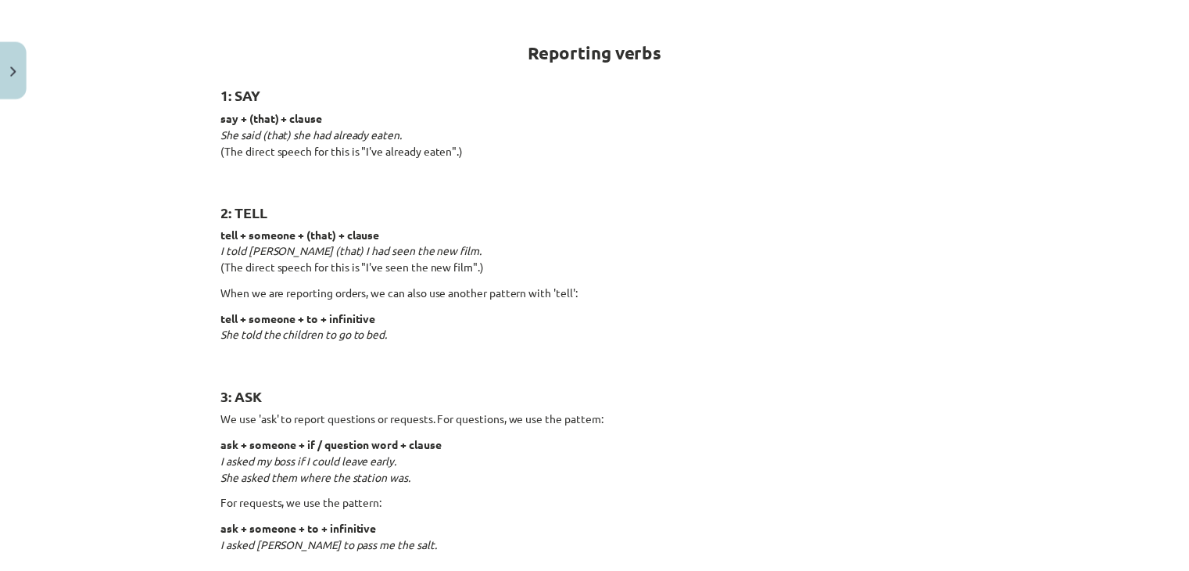
scroll to position [0, 0]
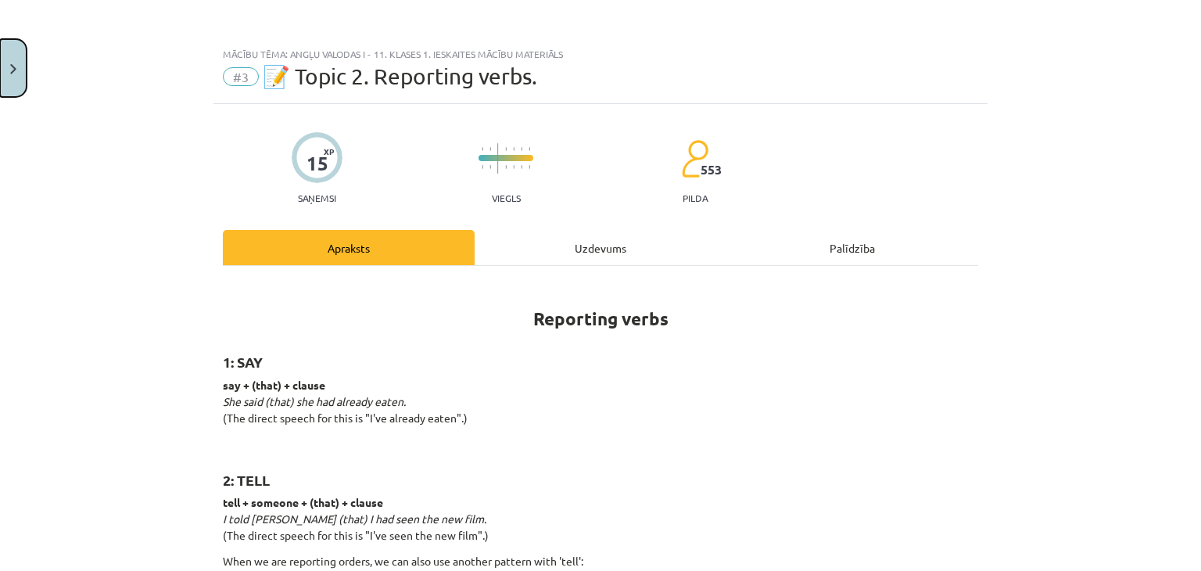
click at [19, 81] on button "Close" at bounding box center [13, 68] width 27 height 58
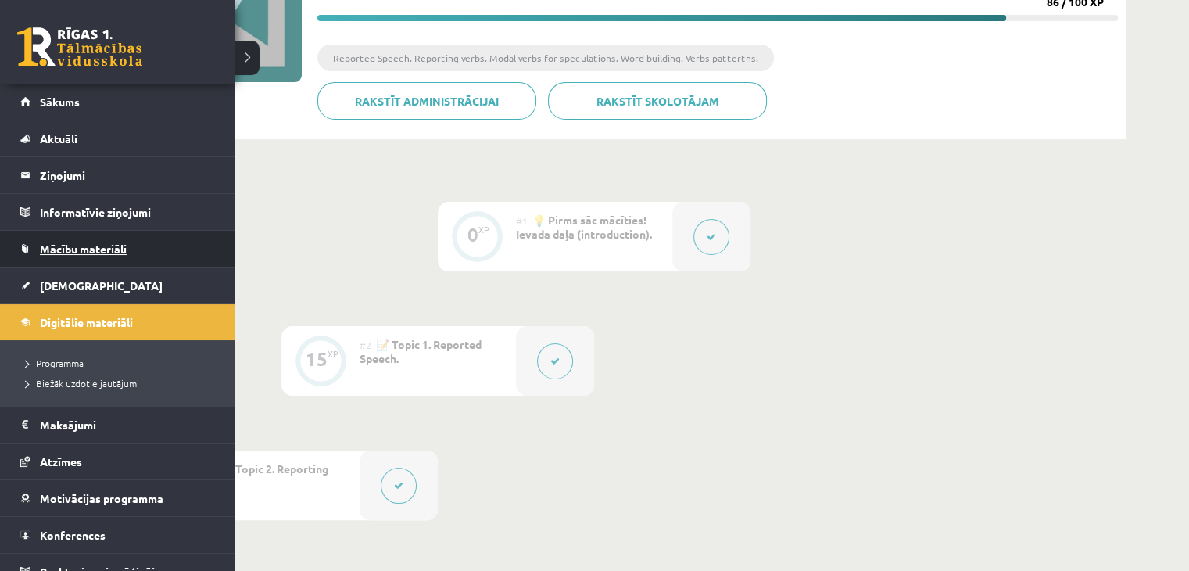
click at [56, 243] on span "Mācību materiāli" at bounding box center [83, 249] width 87 height 14
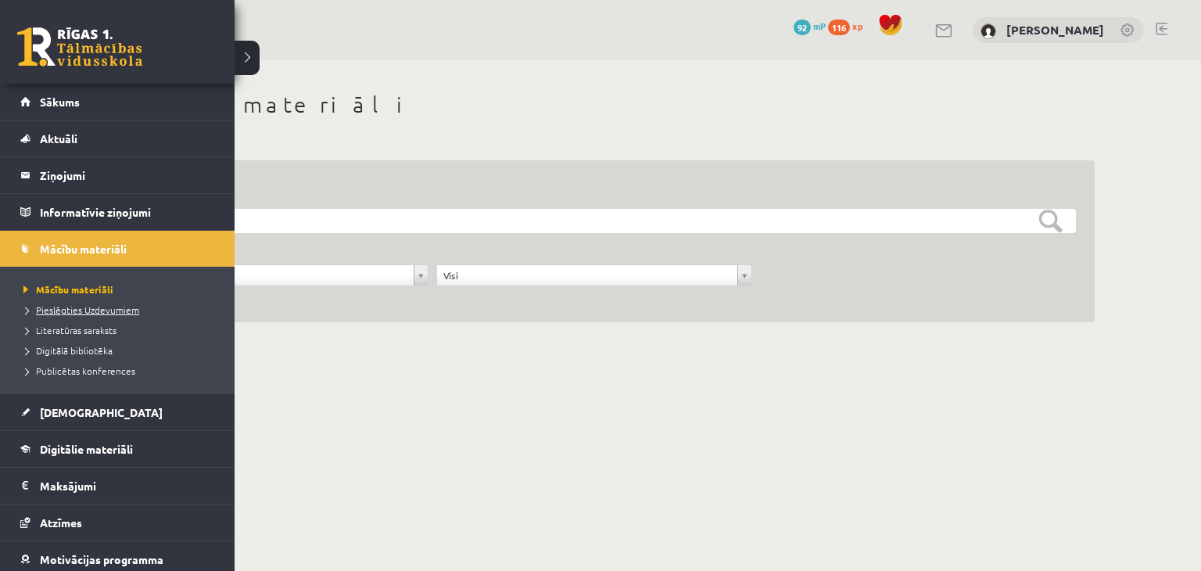
click at [69, 313] on span "Pieslēgties Uzdevumiem" at bounding box center [80, 309] width 120 height 13
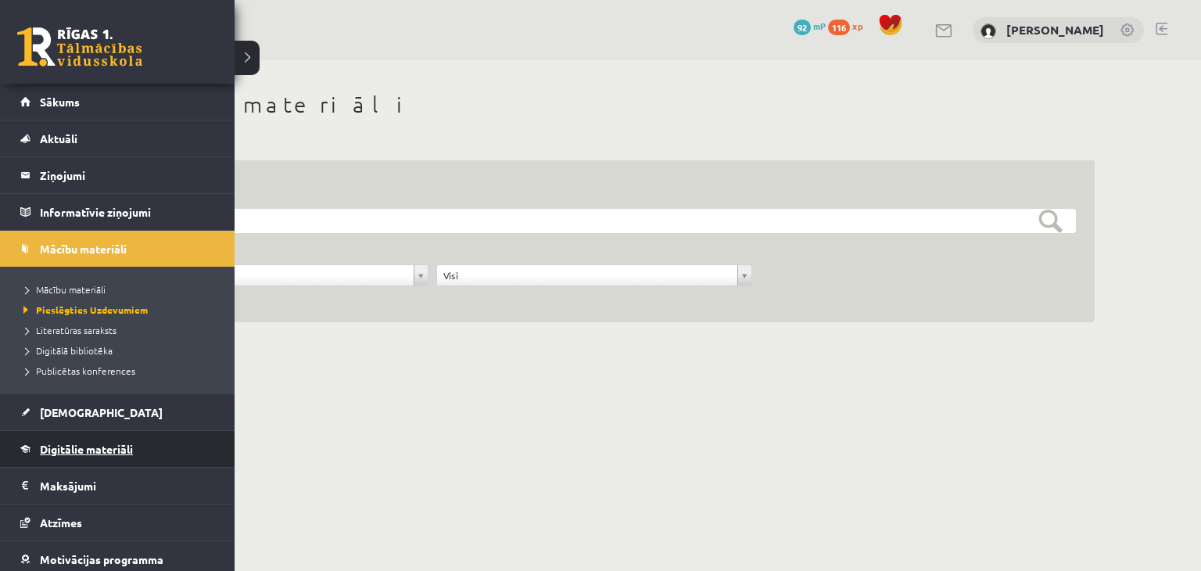
click at [65, 456] on link "Digitālie materiāli" at bounding box center [117, 449] width 195 height 36
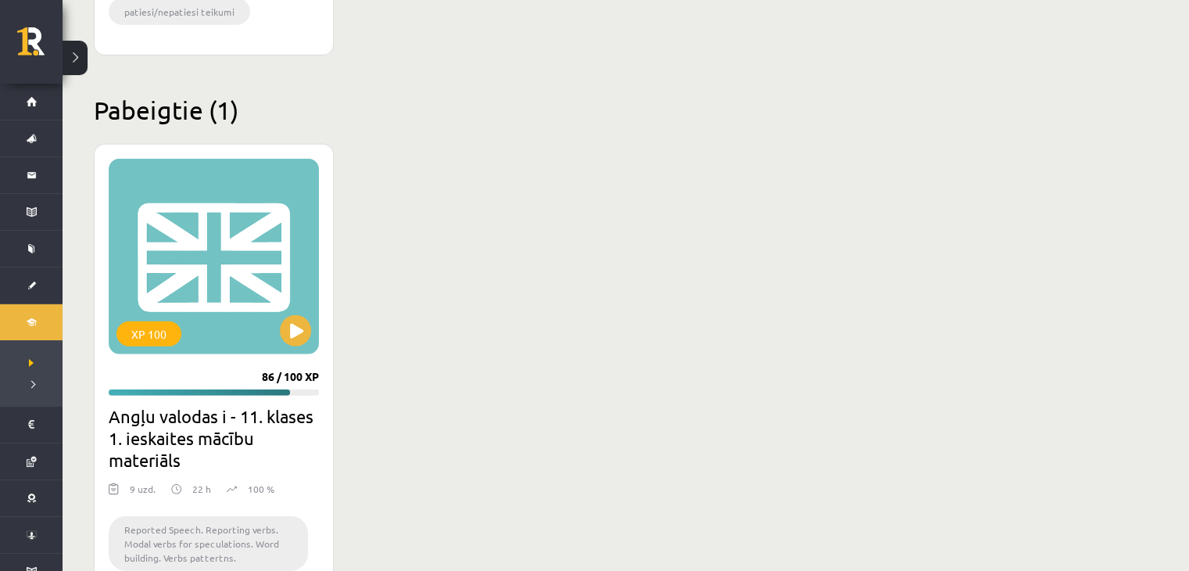
scroll to position [4273, 0]
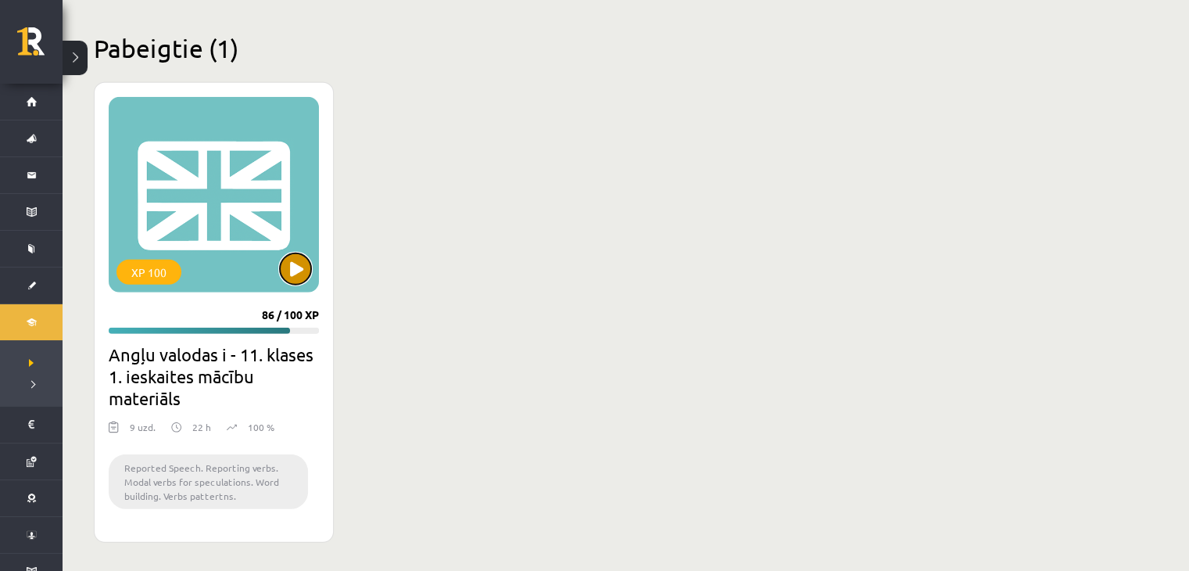
click at [296, 272] on button at bounding box center [295, 268] width 31 height 31
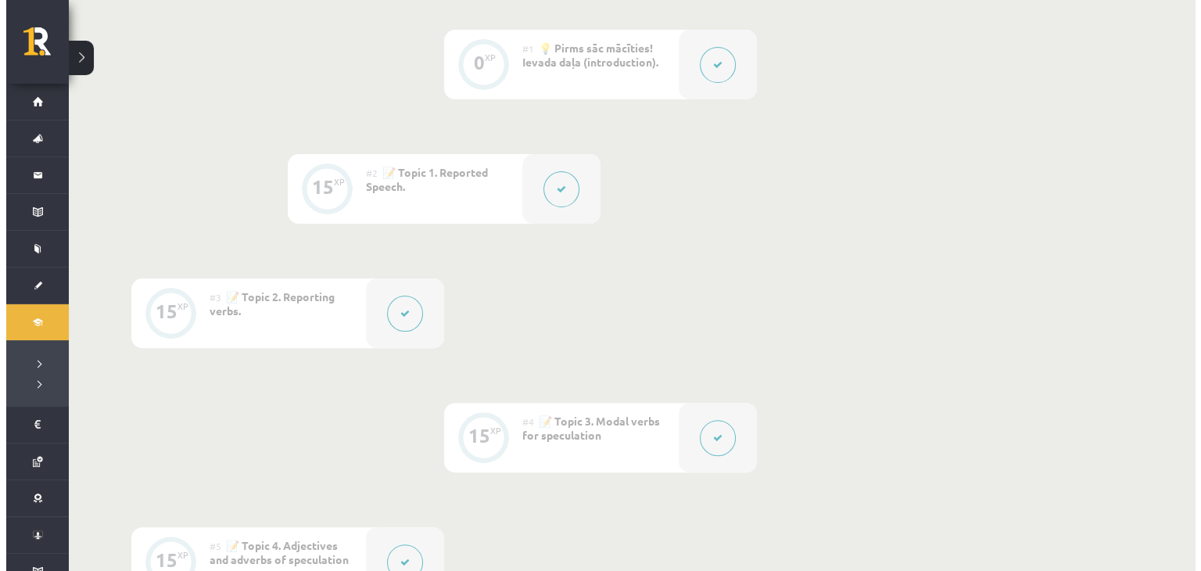
scroll to position [410, 0]
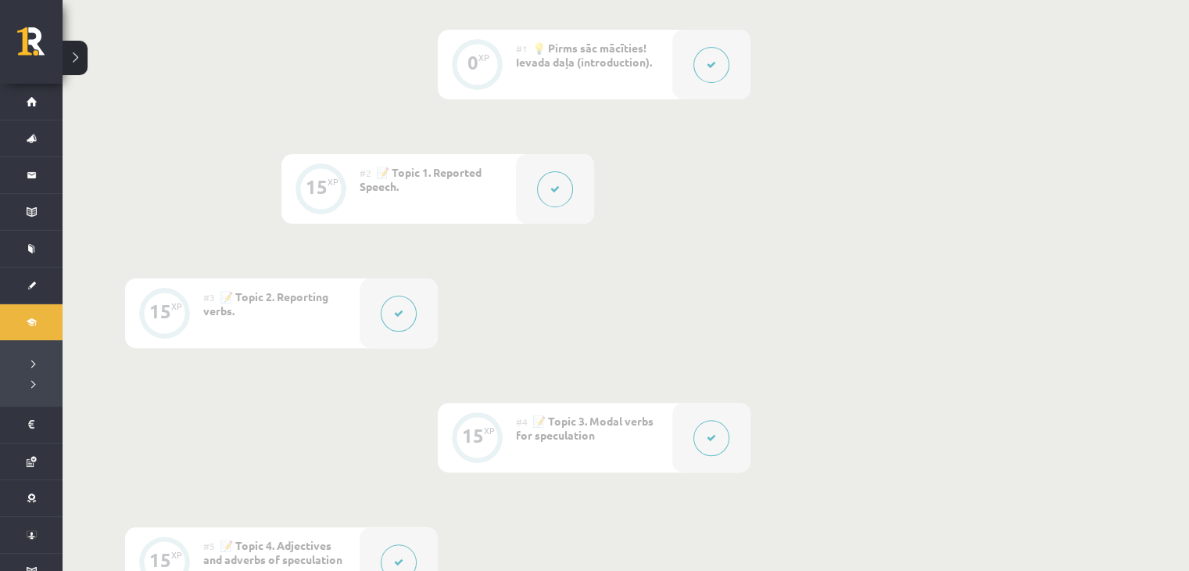
click at [400, 314] on icon at bounding box center [398, 313] width 9 height 9
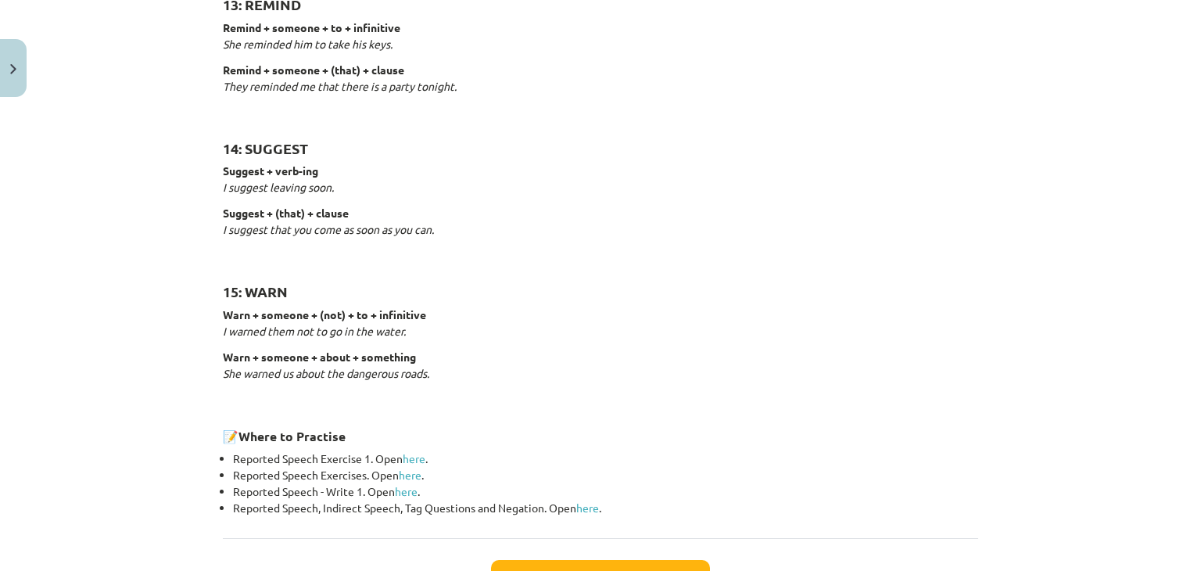
scroll to position [2496, 0]
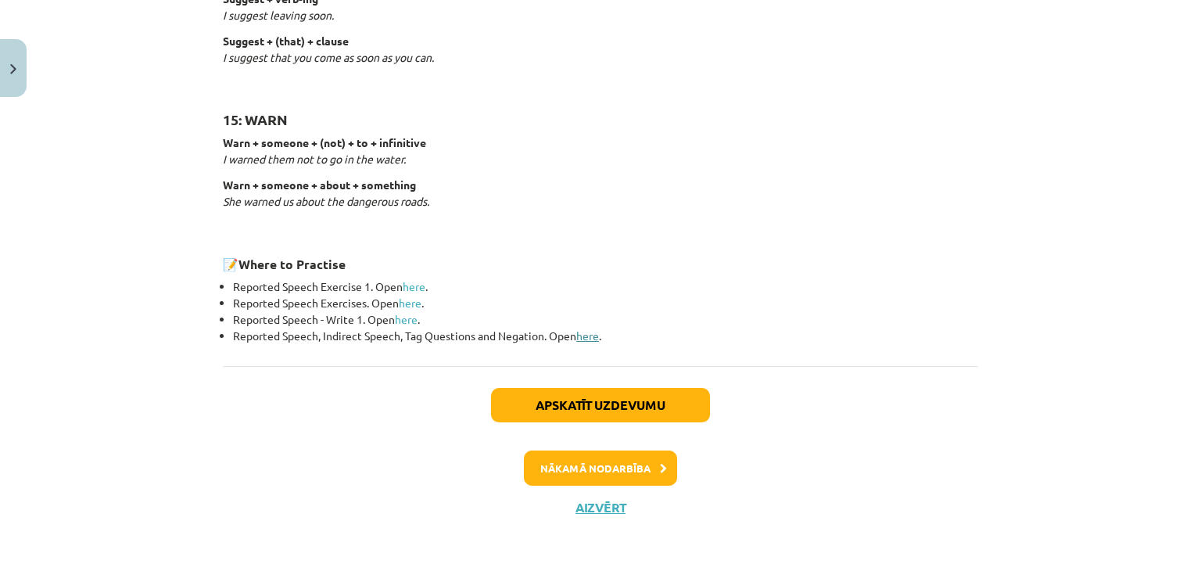
click at [595, 330] on link "here" at bounding box center [587, 335] width 23 height 14
